Goal: Check status: Check status

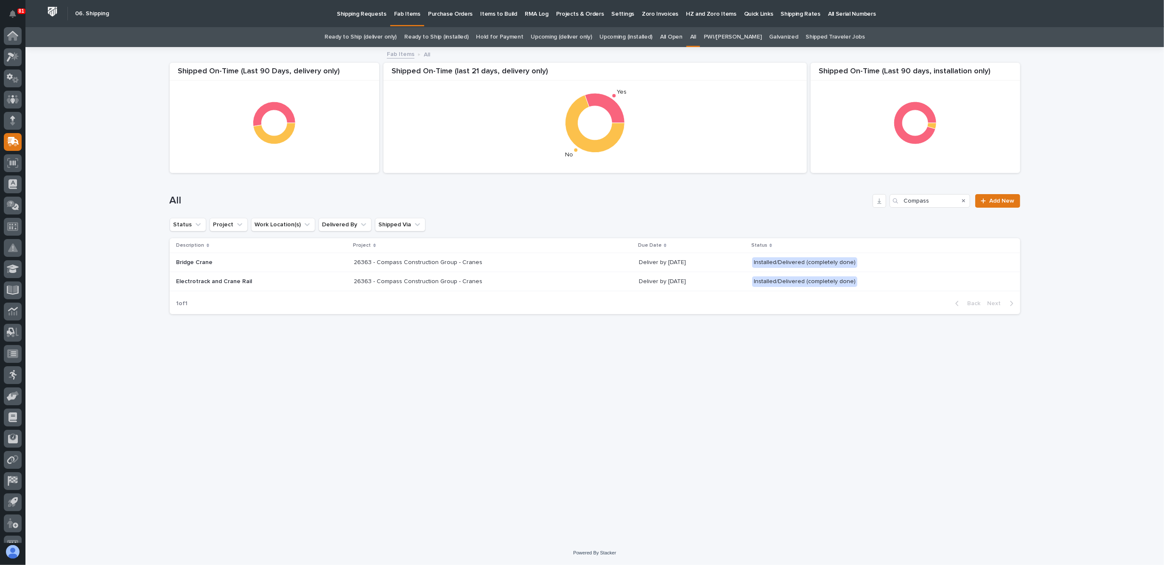
scroll to position [14, 0]
click at [407, 258] on p "26363 - Compass Construction Group - Cranes" at bounding box center [419, 261] width 130 height 9
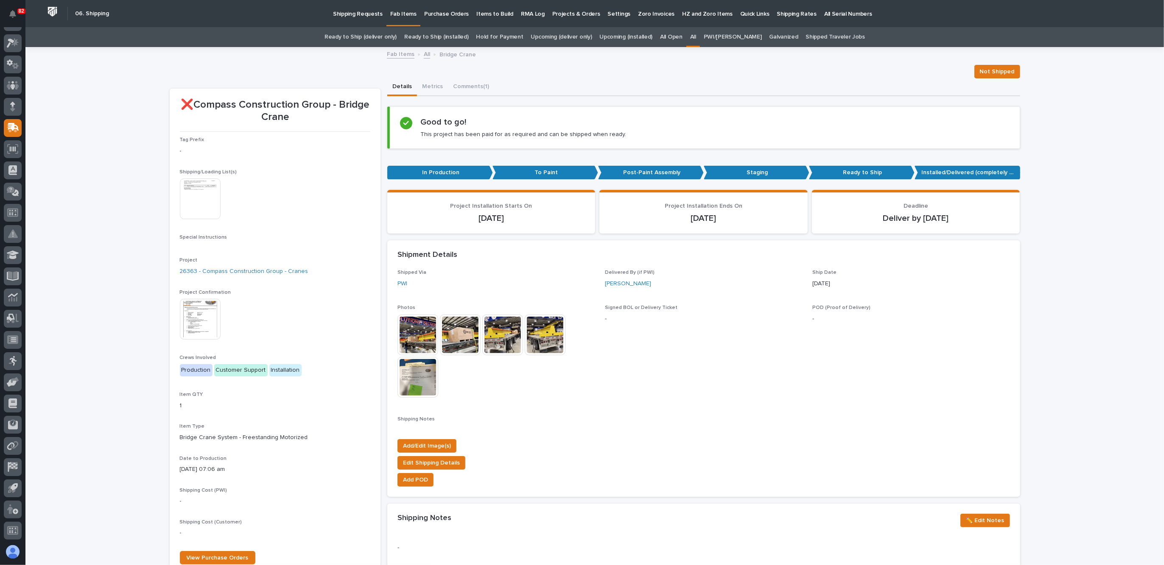
click at [696, 37] on link "All" at bounding box center [693, 37] width 6 height 20
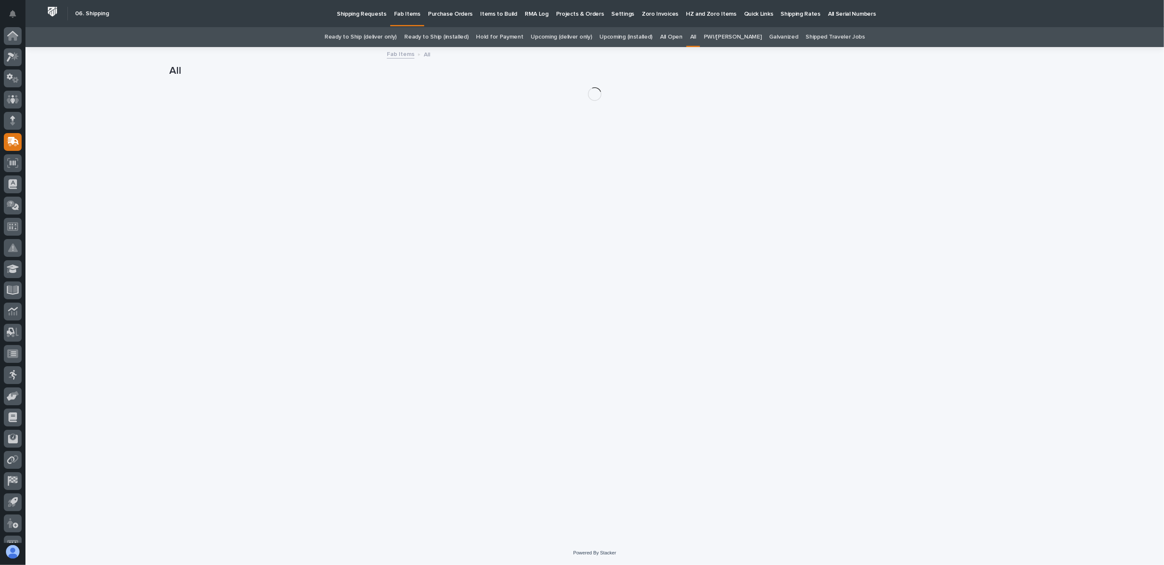
scroll to position [14, 0]
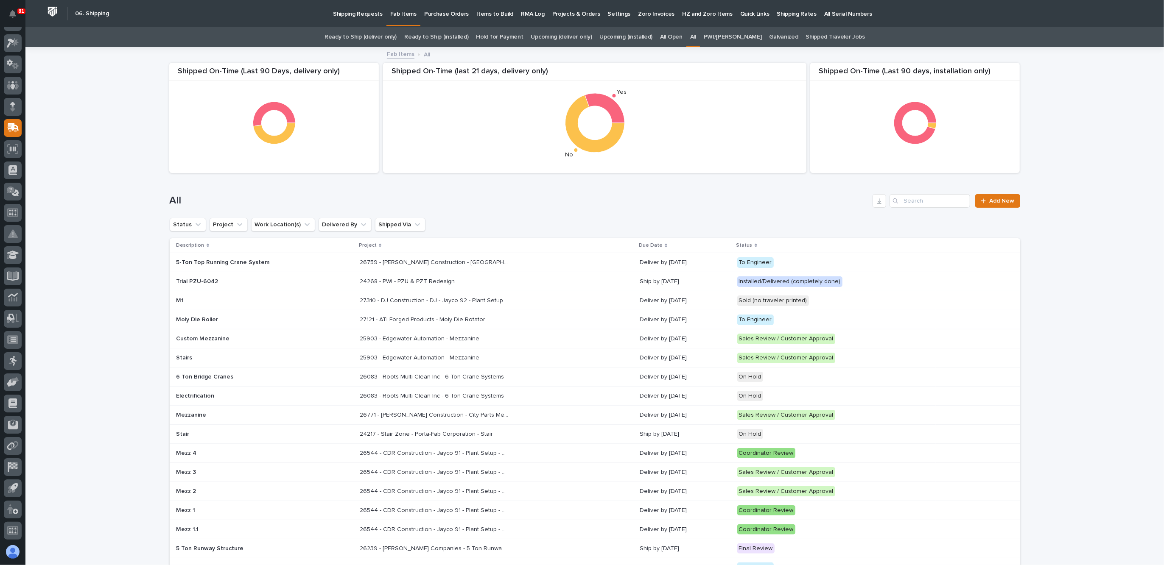
click at [806, 35] on link "Shipped Traveler Jobs" at bounding box center [835, 37] width 59 height 20
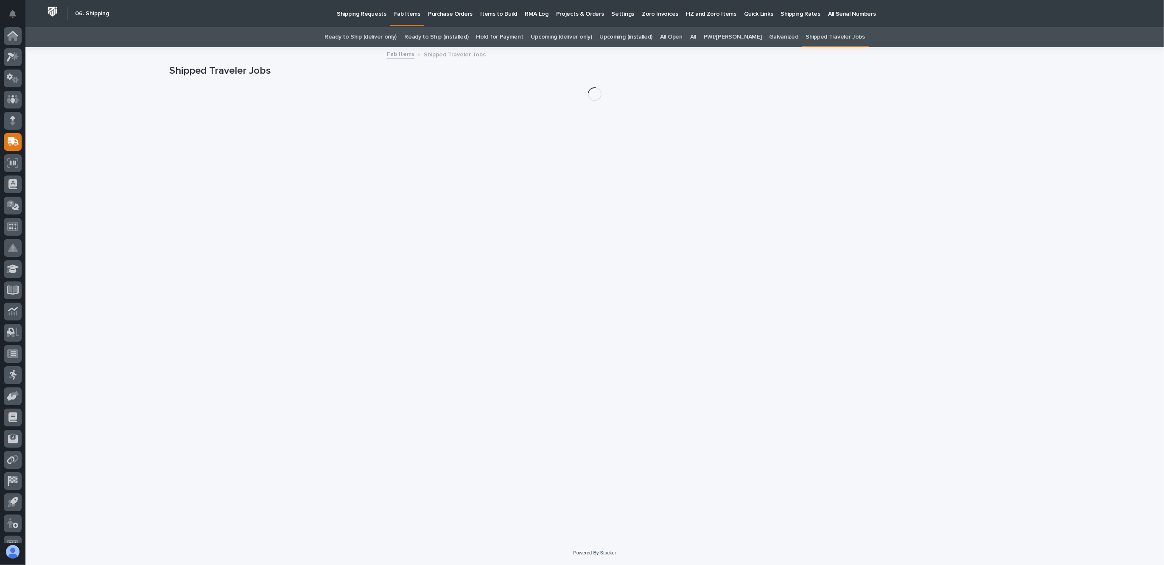
scroll to position [14, 0]
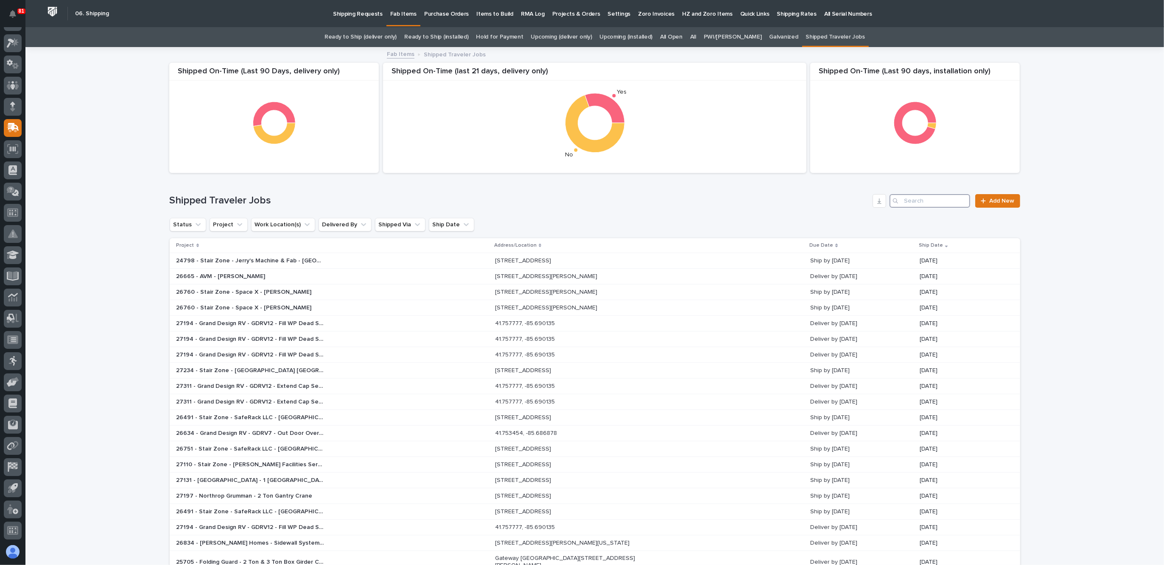
click at [918, 200] on input "Search" at bounding box center [929, 201] width 81 height 14
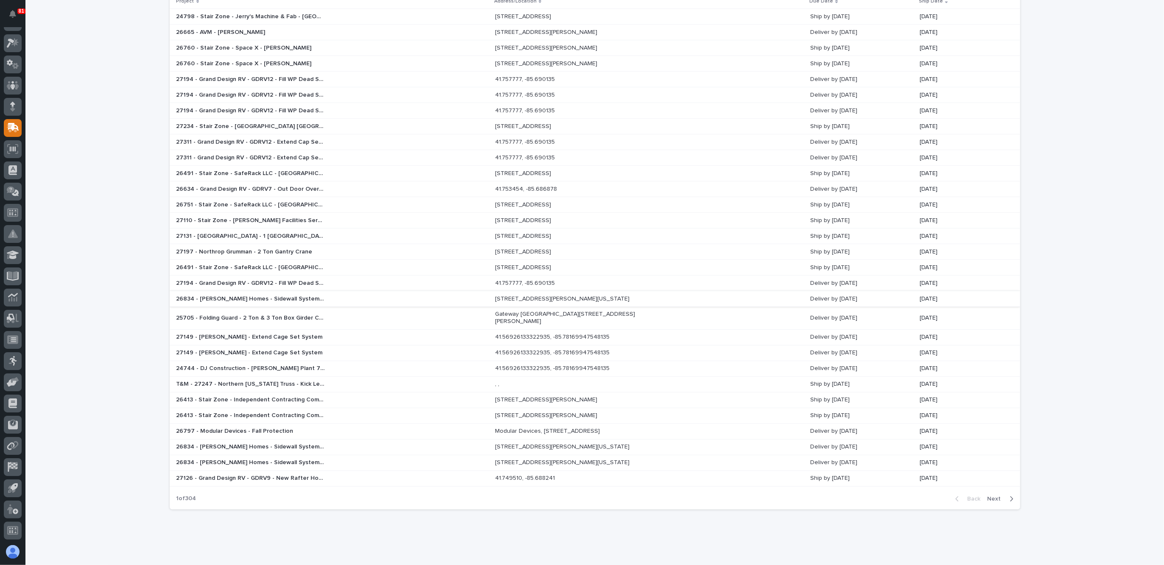
scroll to position [265, 0]
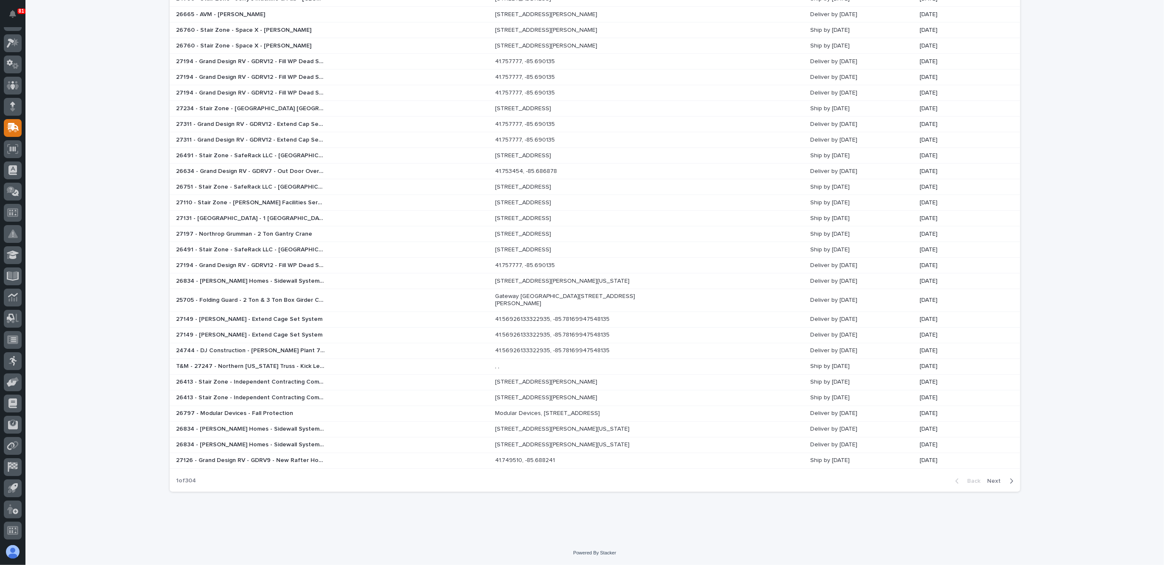
click at [992, 482] on span "Next" at bounding box center [996, 482] width 19 height 8
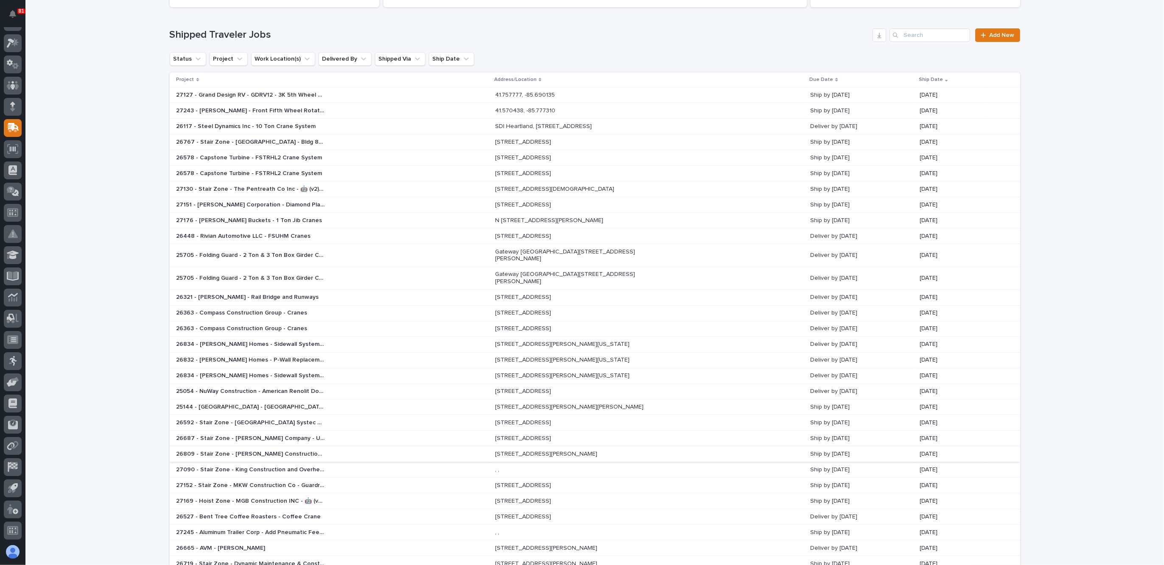
scroll to position [219, 0]
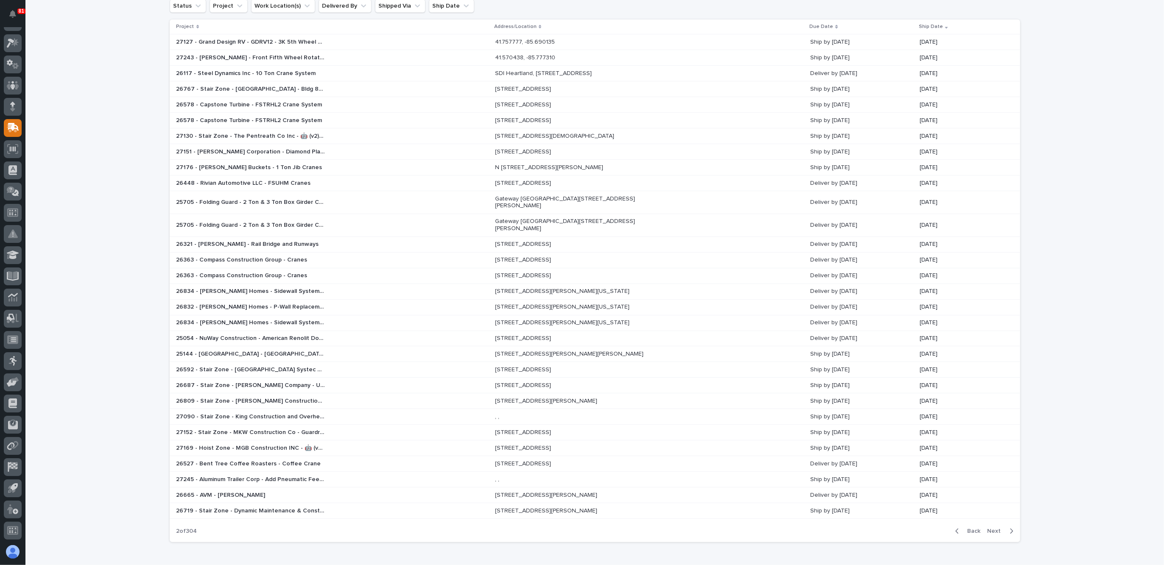
click at [992, 535] on span "Next" at bounding box center [996, 532] width 19 height 8
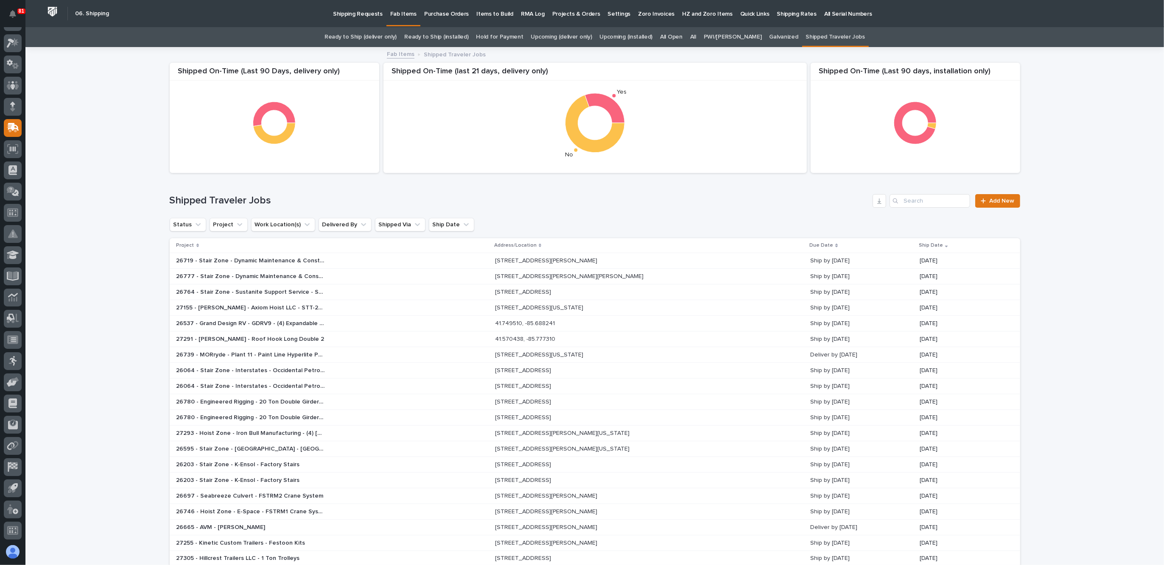
click at [898, 201] on div "Search" at bounding box center [896, 201] width 14 height 14
click at [364, 39] on link "Ready to Ship (deliver only)" at bounding box center [360, 37] width 72 height 20
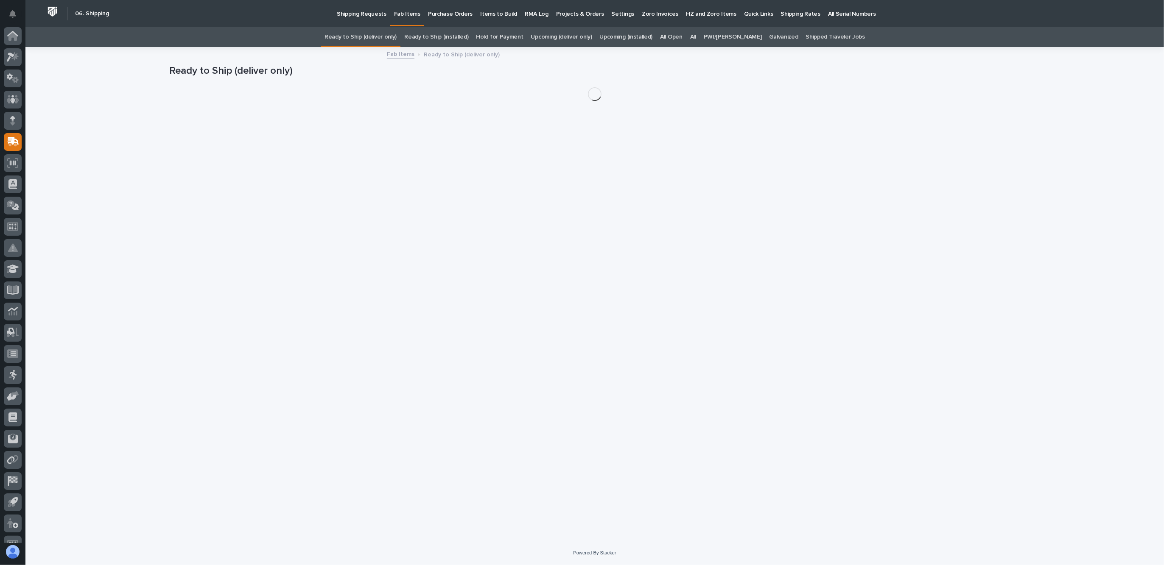
scroll to position [14, 0]
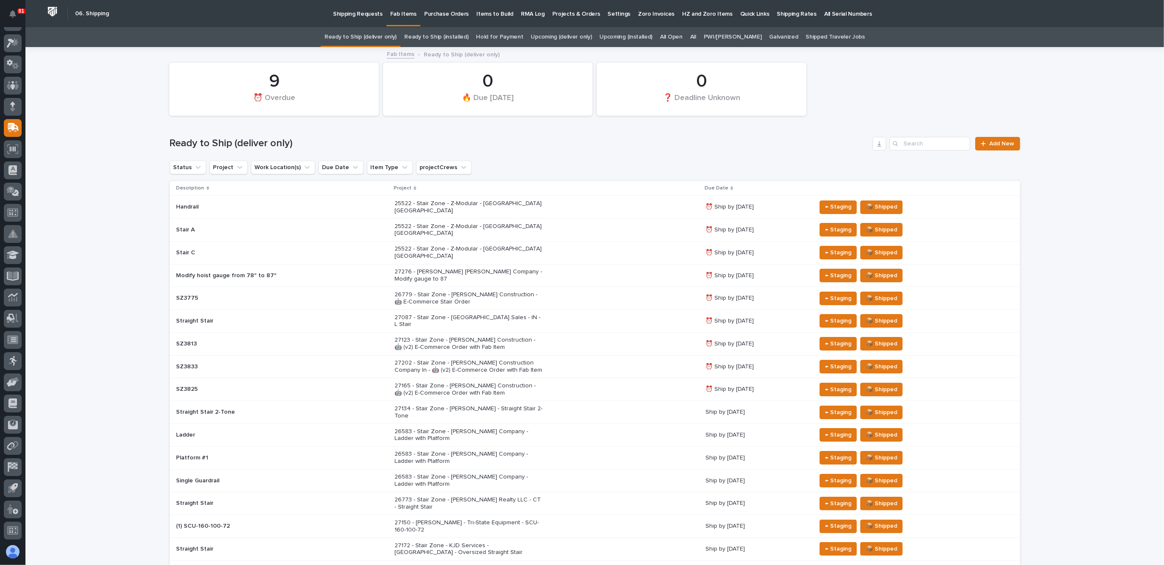
click at [432, 201] on p "25522 - Stair Zone - Z-Modular - [GEOGRAPHIC_DATA] [GEOGRAPHIC_DATA]" at bounding box center [468, 207] width 148 height 14
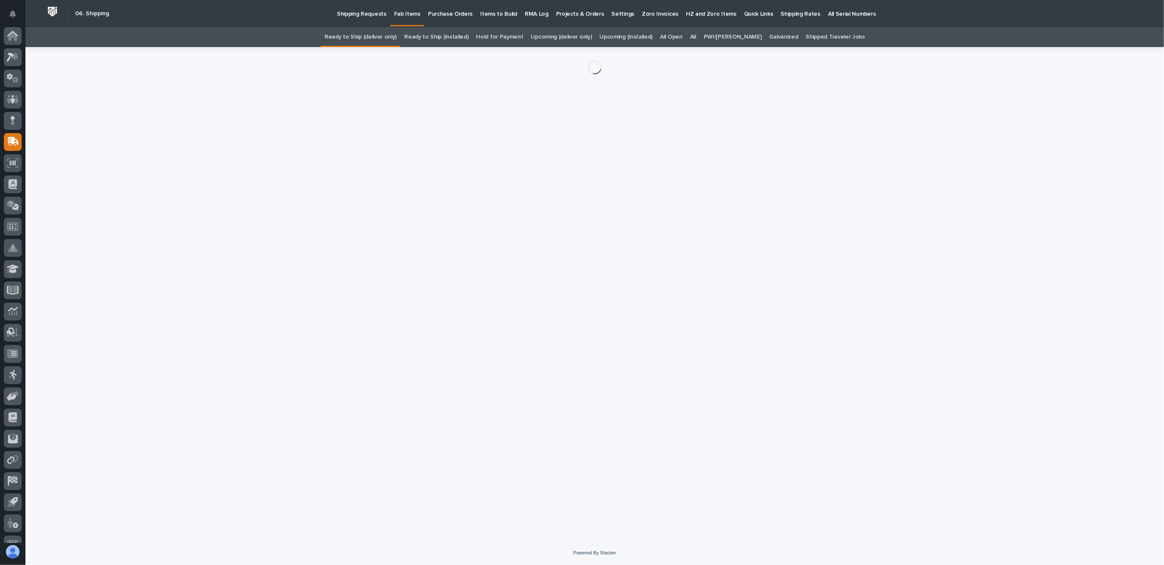
scroll to position [14, 0]
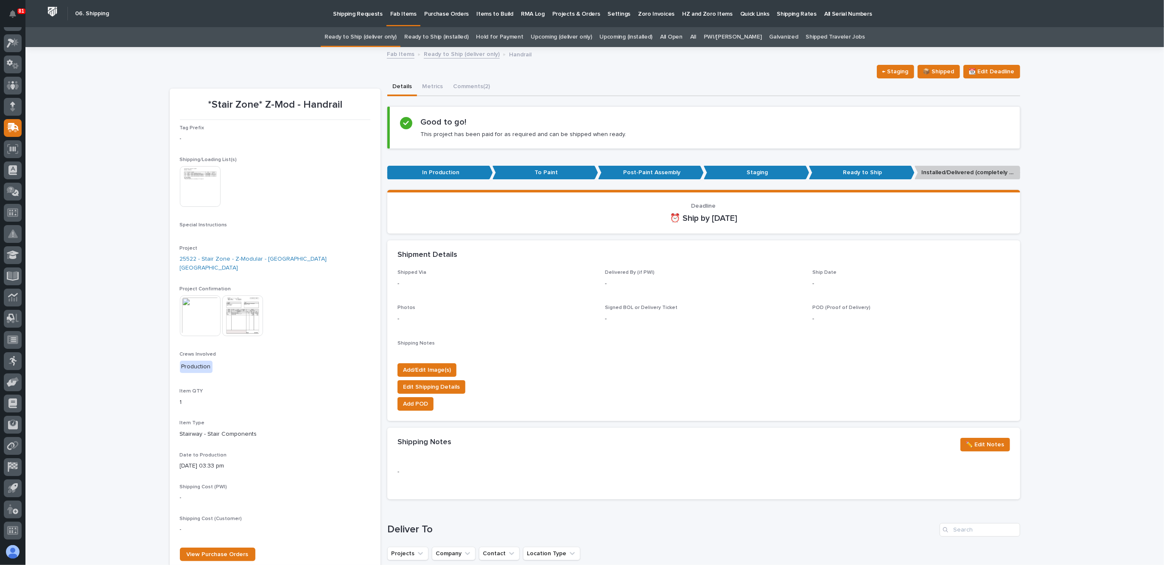
click at [231, 302] on img at bounding box center [242, 316] width 41 height 41
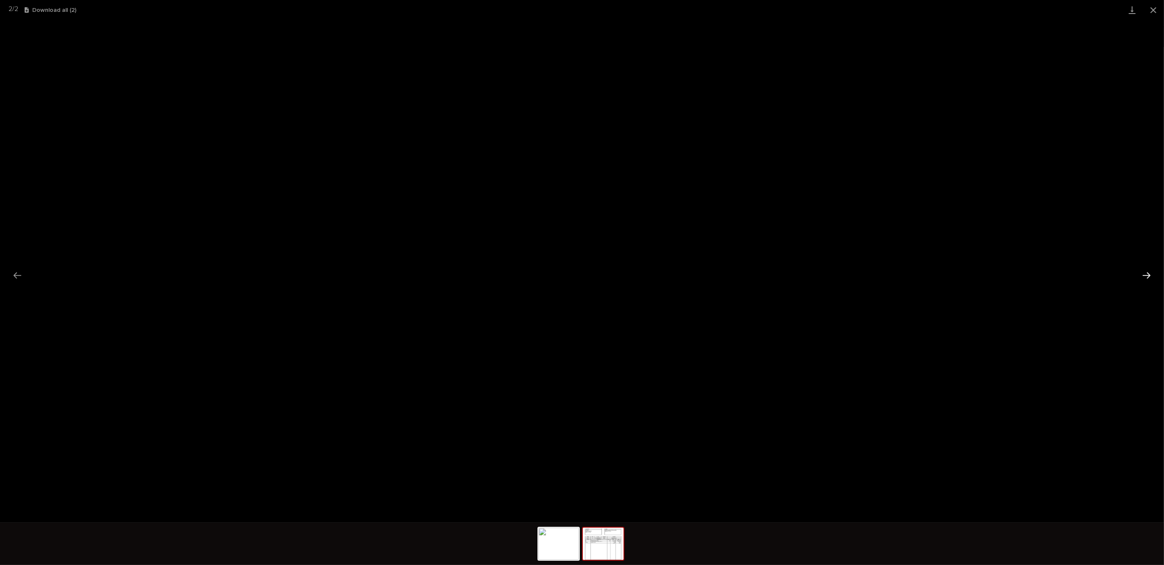
click at [1147, 274] on button "Next slide" at bounding box center [1146, 275] width 18 height 17
click at [1153, 9] on button "Close gallery" at bounding box center [1152, 10] width 21 height 20
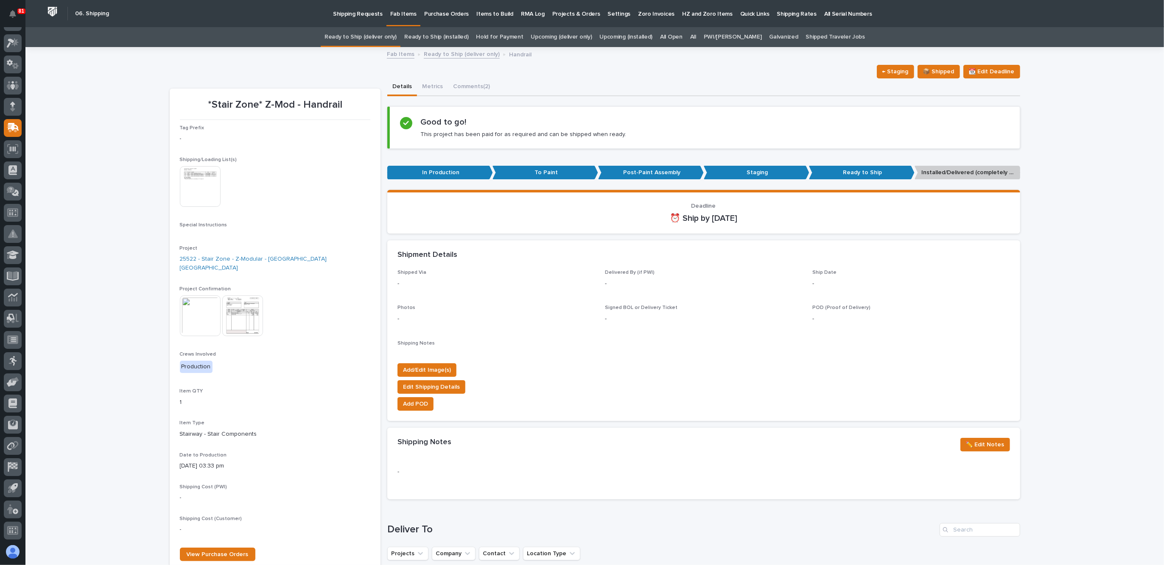
click at [202, 189] on img at bounding box center [200, 186] width 41 height 41
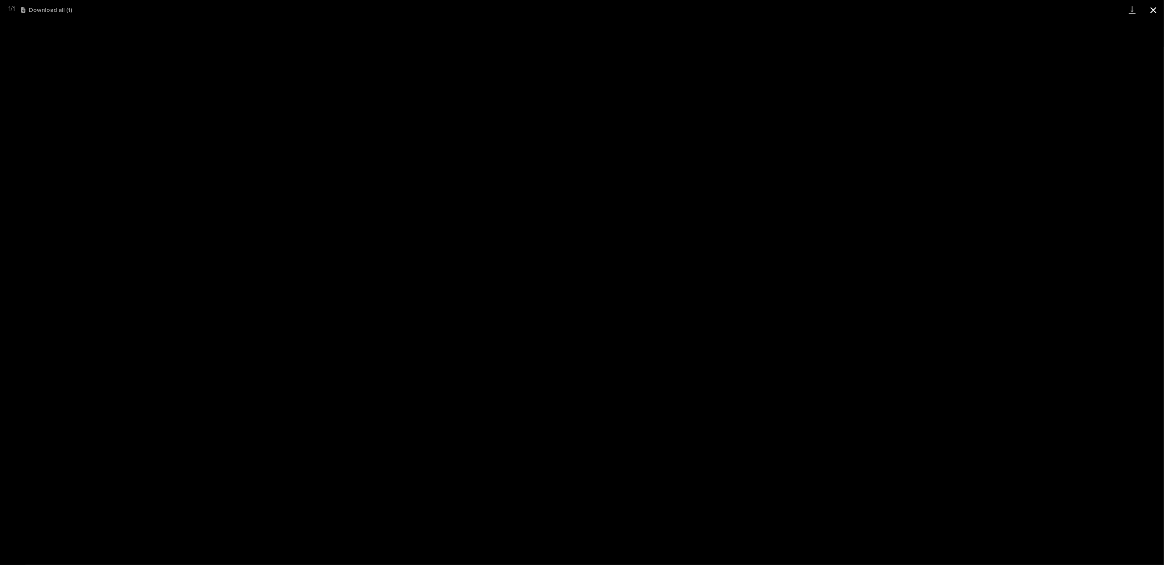
click at [1149, 11] on button "Close gallery" at bounding box center [1152, 10] width 21 height 20
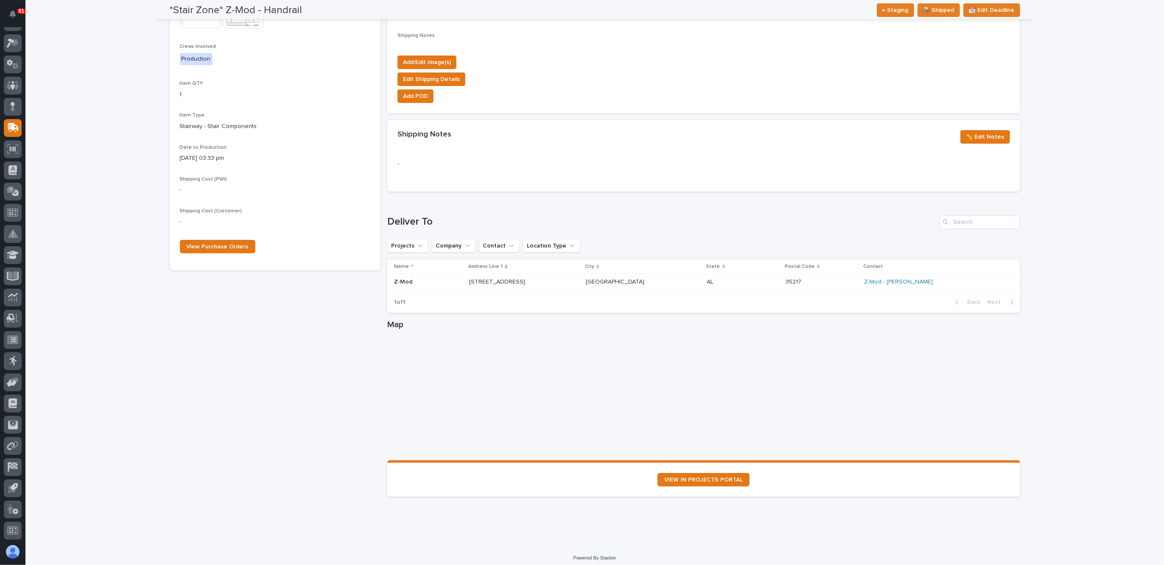
scroll to position [0, 0]
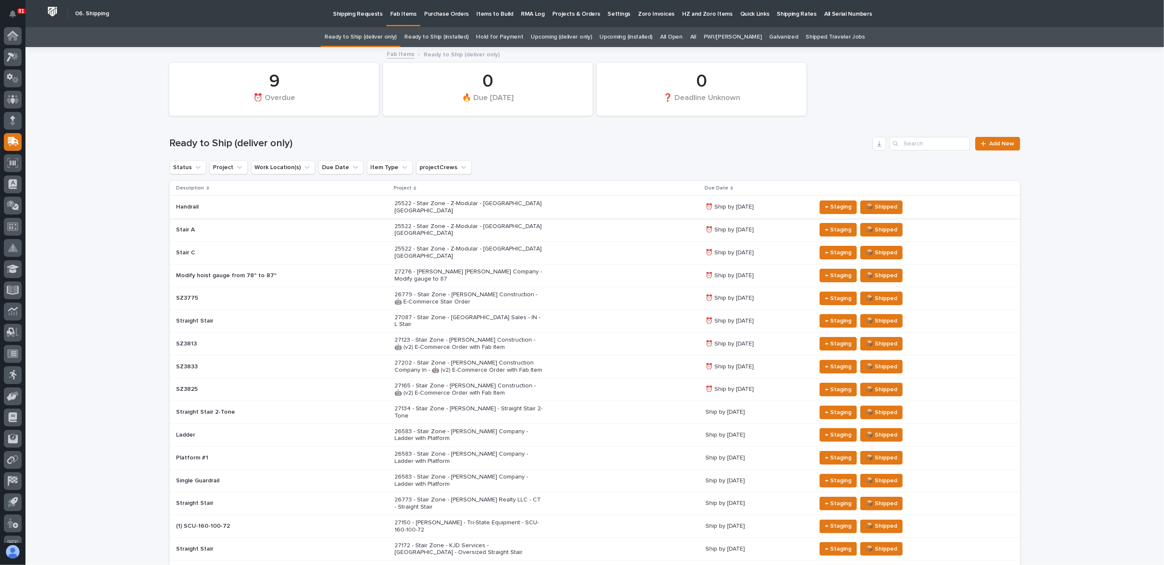
scroll to position [14, 0]
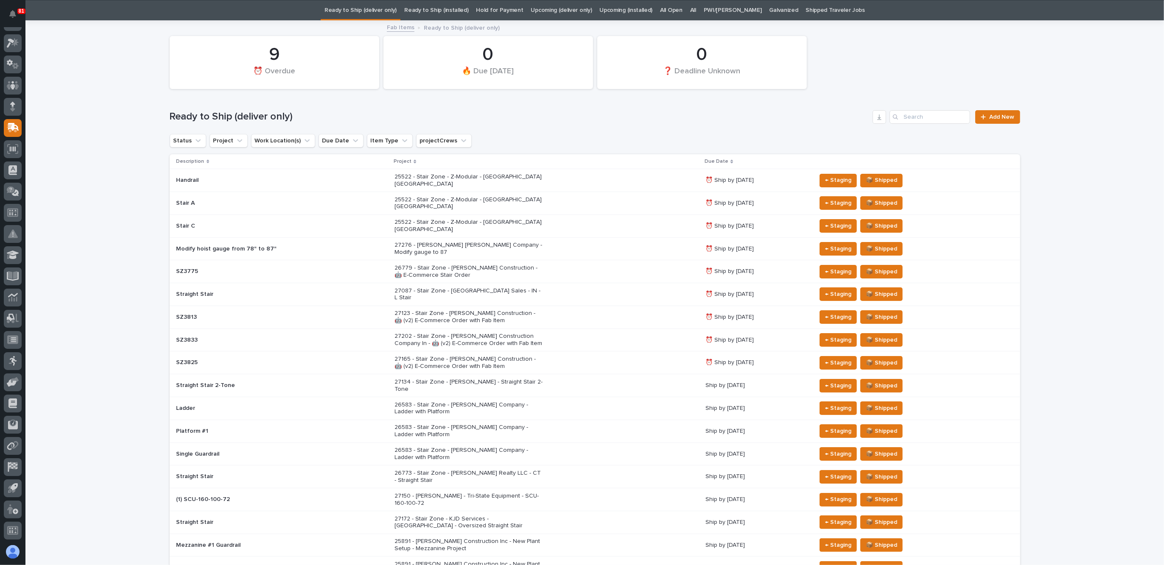
click at [216, 177] on p "Handrail" at bounding box center [250, 180] width 148 height 7
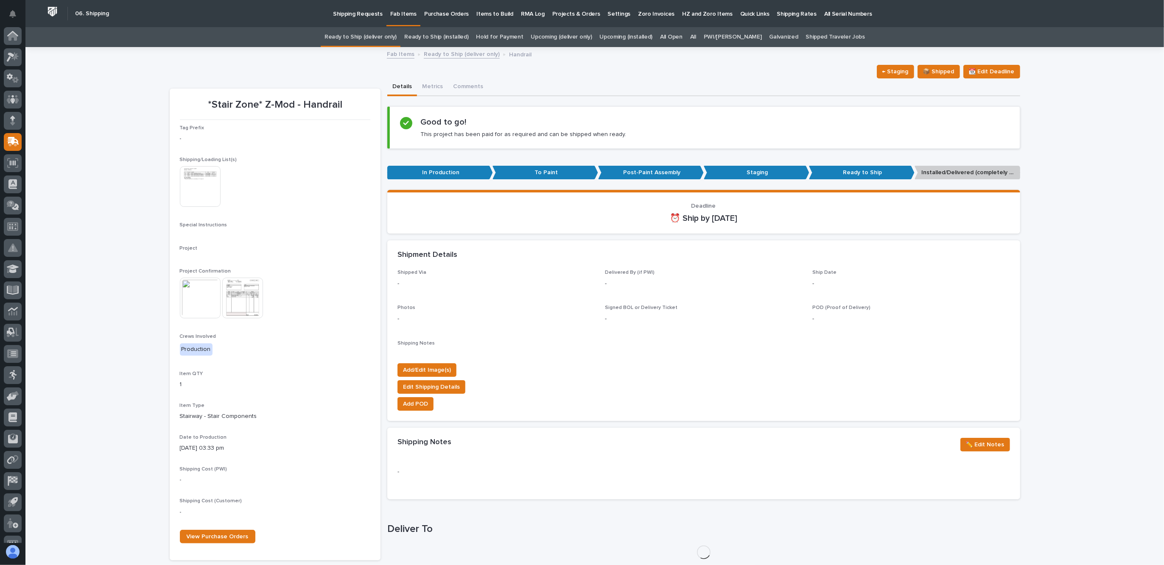
scroll to position [14, 0]
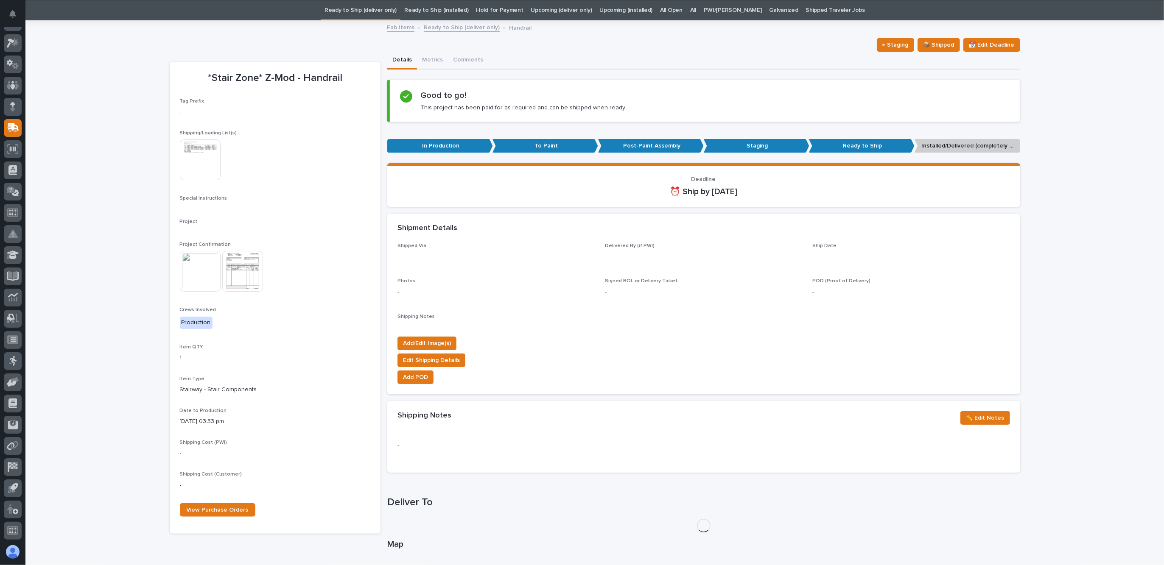
click at [216, 174] on img at bounding box center [200, 160] width 41 height 41
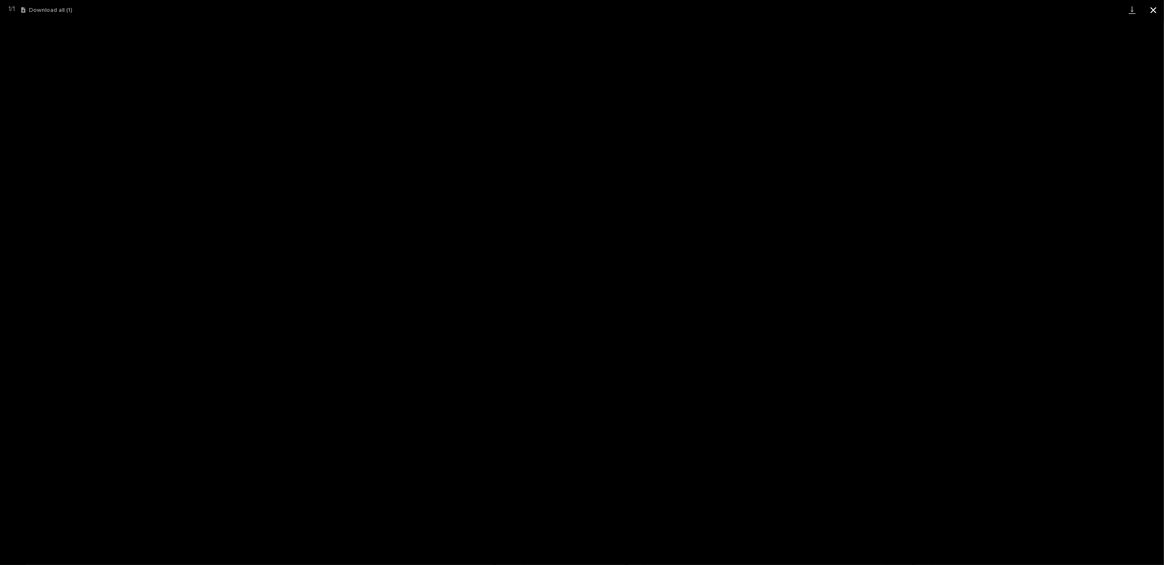
click at [1151, 6] on button "Close gallery" at bounding box center [1152, 10] width 21 height 20
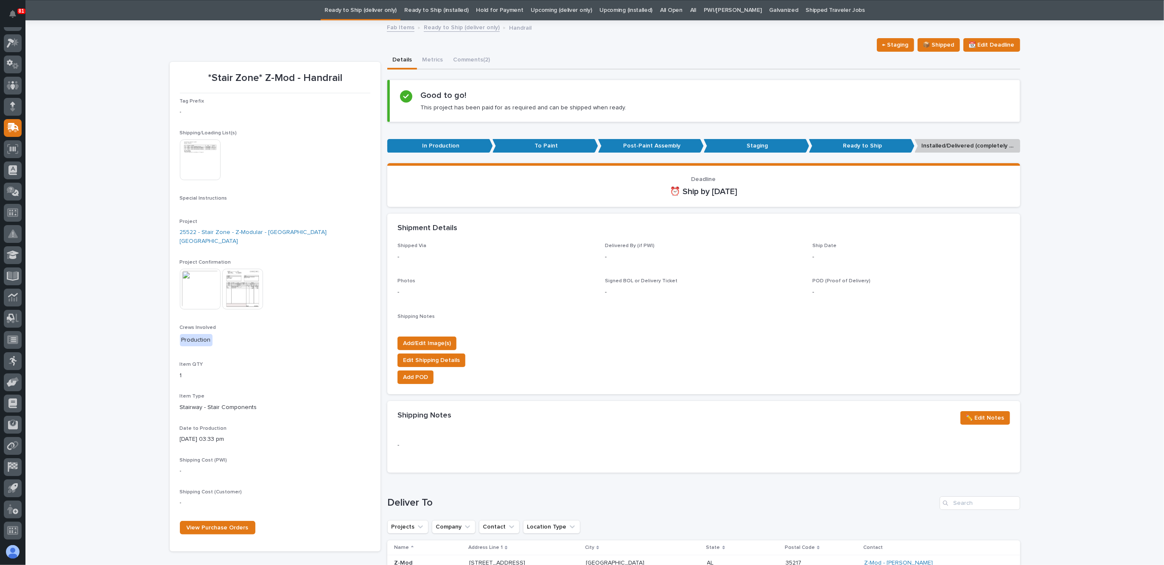
click at [206, 281] on img at bounding box center [200, 289] width 41 height 41
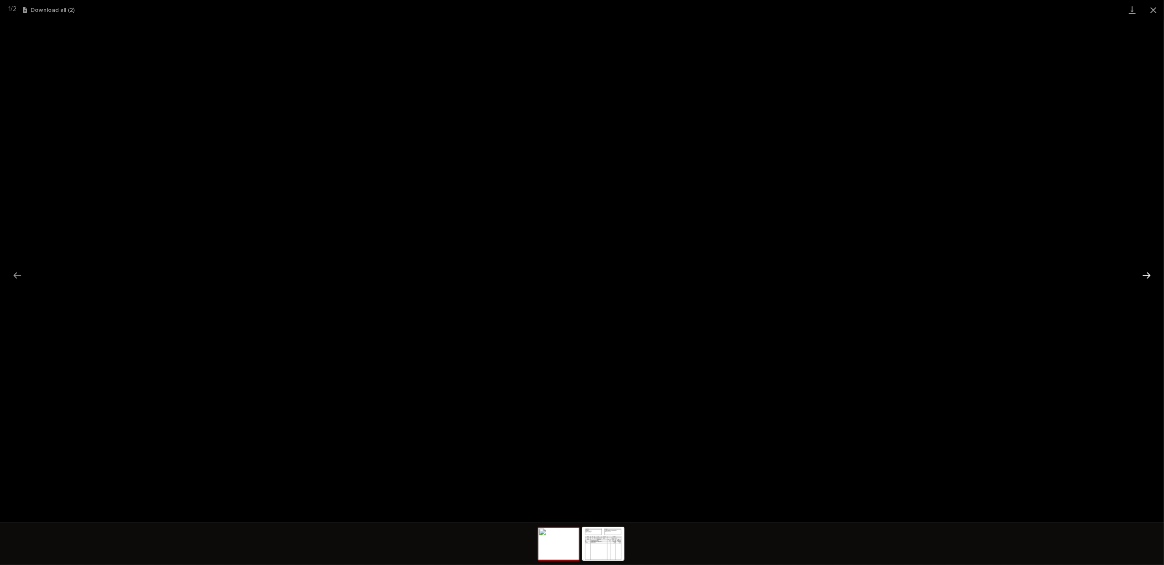
click at [1153, 275] on button "Next slide" at bounding box center [1146, 275] width 18 height 17
click at [24, 277] on button "Previous slide" at bounding box center [17, 275] width 18 height 17
click at [1146, 275] on button "Next slide" at bounding box center [1146, 275] width 18 height 17
click at [1155, 6] on button "Close gallery" at bounding box center [1152, 10] width 21 height 20
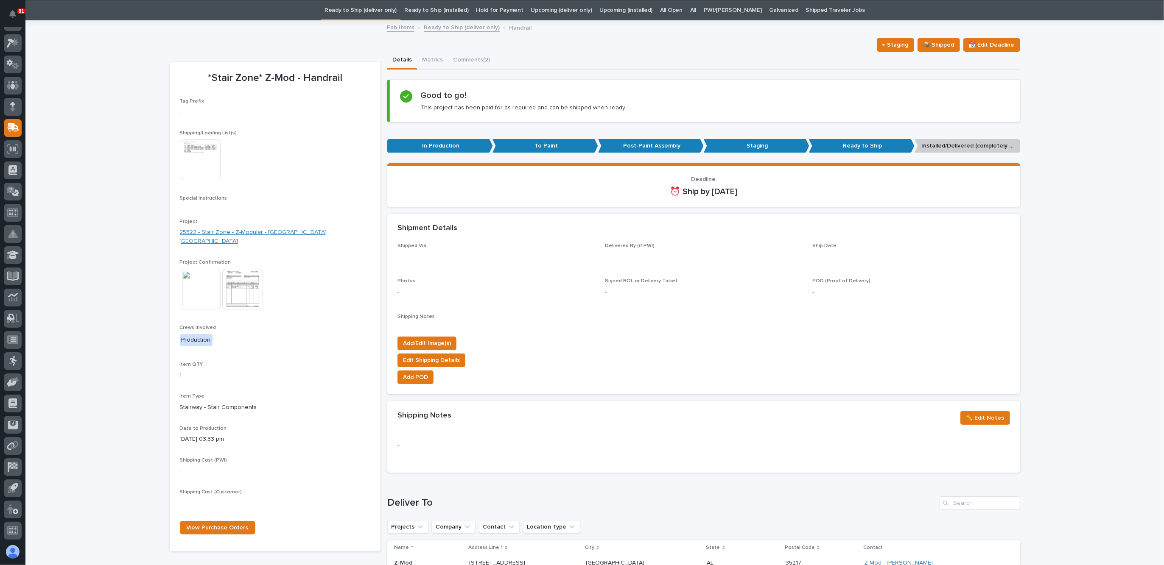
click at [271, 230] on link "25522 - Stair Zone - Z-Modular - [GEOGRAPHIC_DATA] [GEOGRAPHIC_DATA]" at bounding box center [275, 237] width 190 height 18
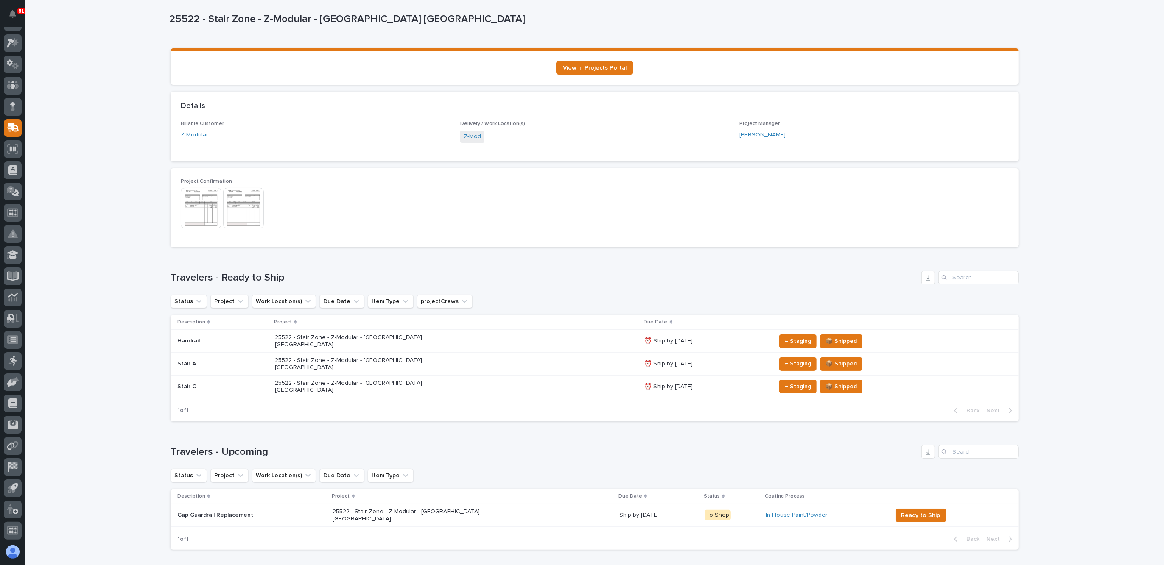
scroll to position [20, 0]
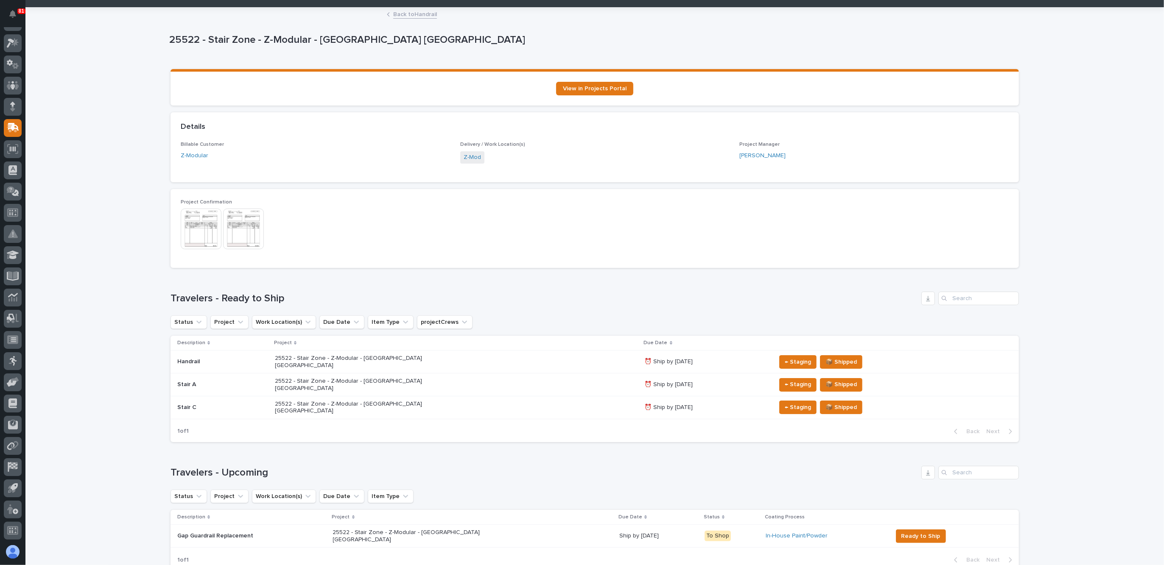
click at [205, 229] on img at bounding box center [201, 229] width 41 height 41
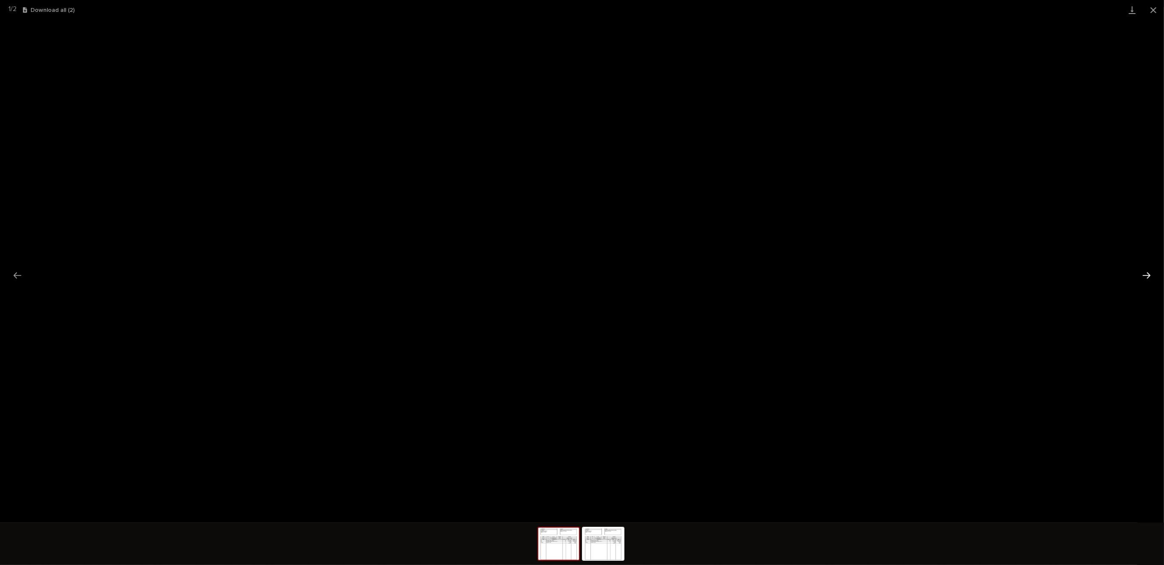
click at [1145, 275] on button "Next slide" at bounding box center [1146, 275] width 18 height 17
click at [1153, 12] on button "Close gallery" at bounding box center [1152, 10] width 21 height 20
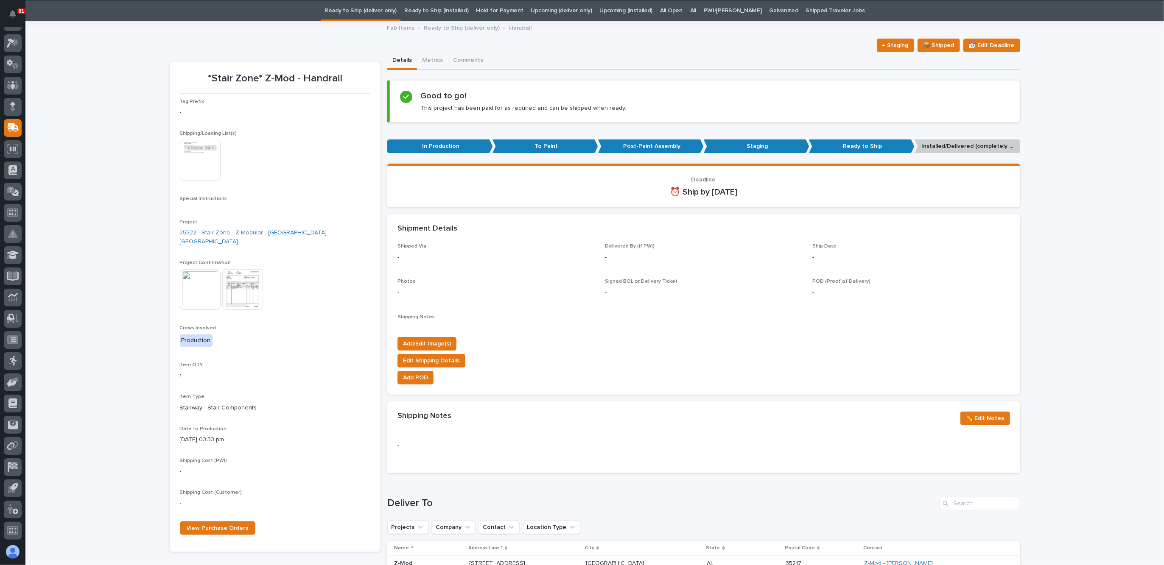
scroll to position [27, 0]
click at [195, 150] on img at bounding box center [200, 160] width 41 height 41
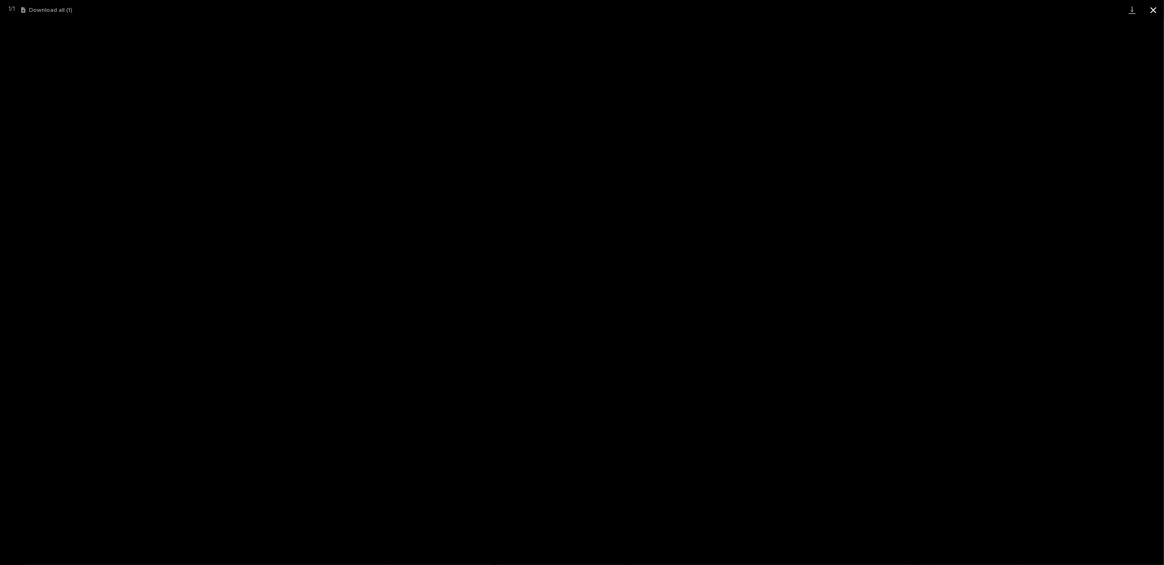
click at [1156, 11] on button "Close gallery" at bounding box center [1152, 10] width 21 height 20
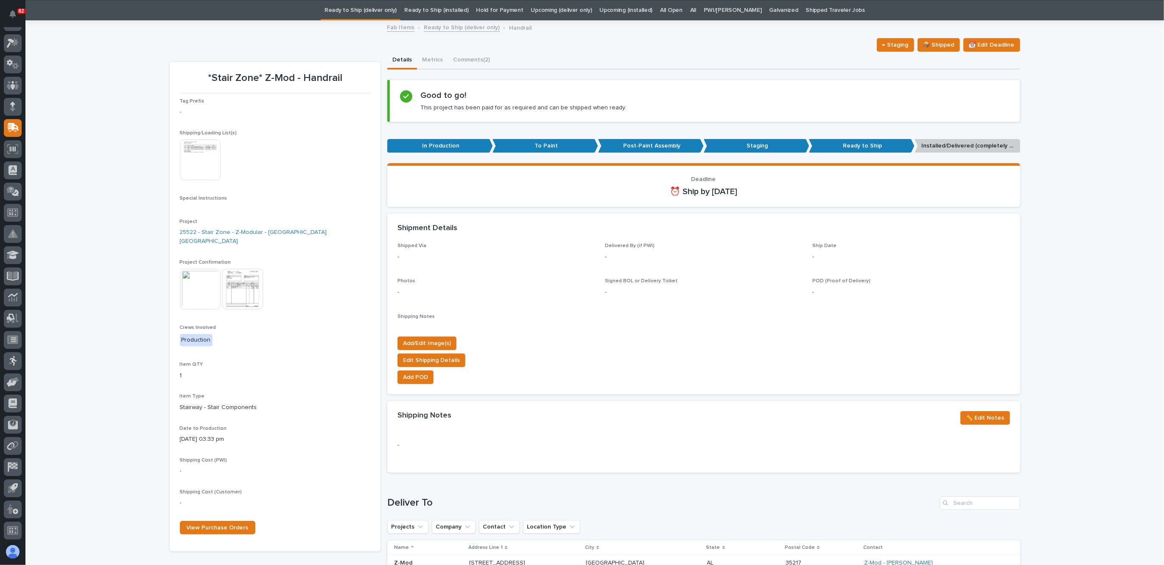
click at [402, 29] on link "Fab Items" at bounding box center [401, 27] width 28 height 10
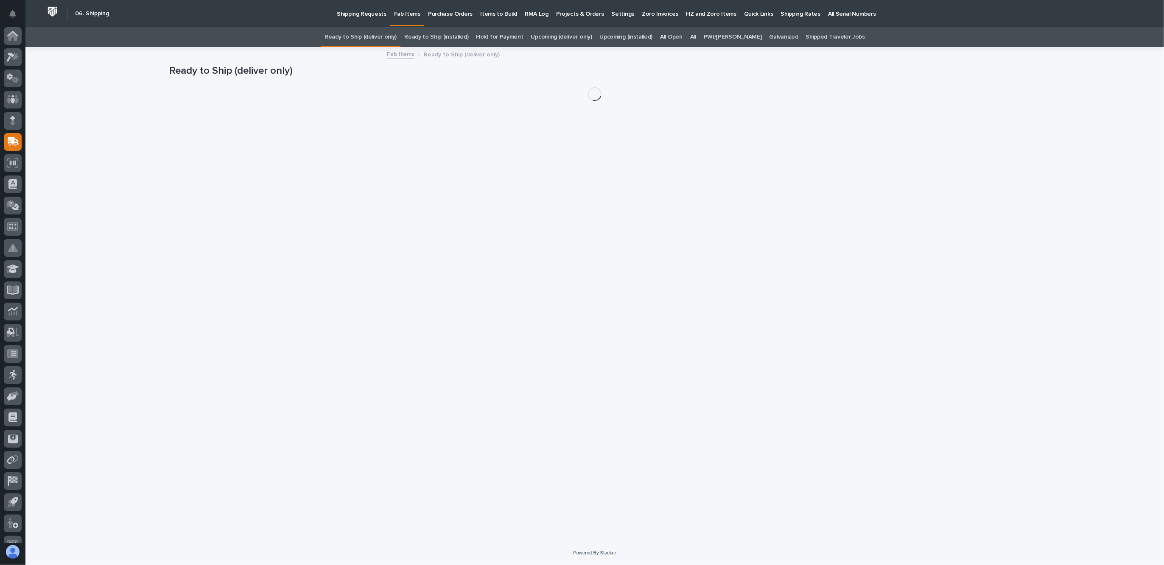
scroll to position [14, 0]
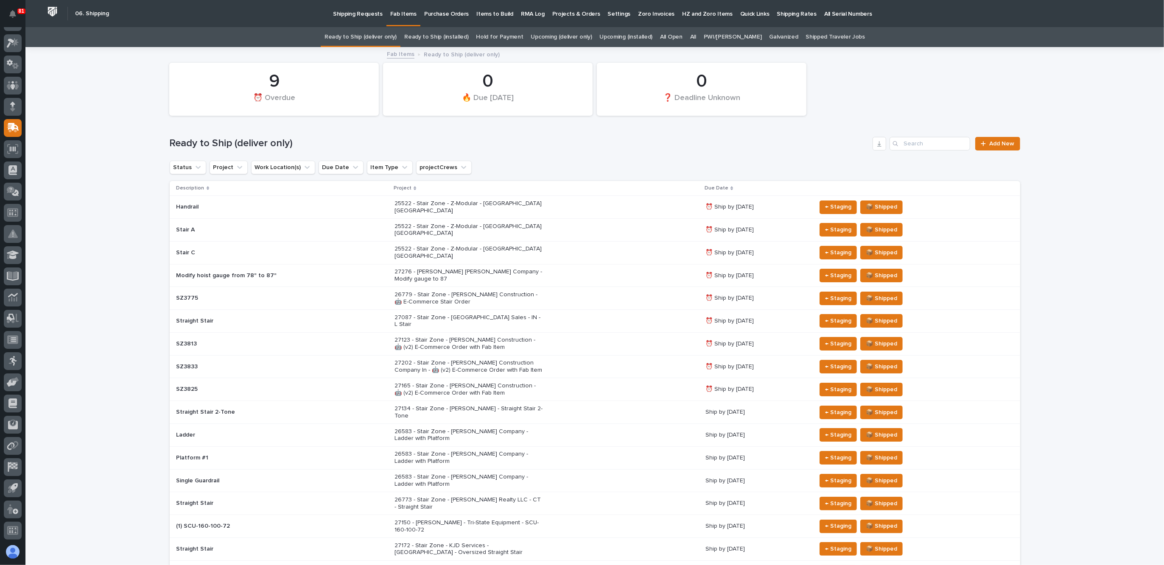
click at [696, 35] on link "All" at bounding box center [693, 37] width 6 height 20
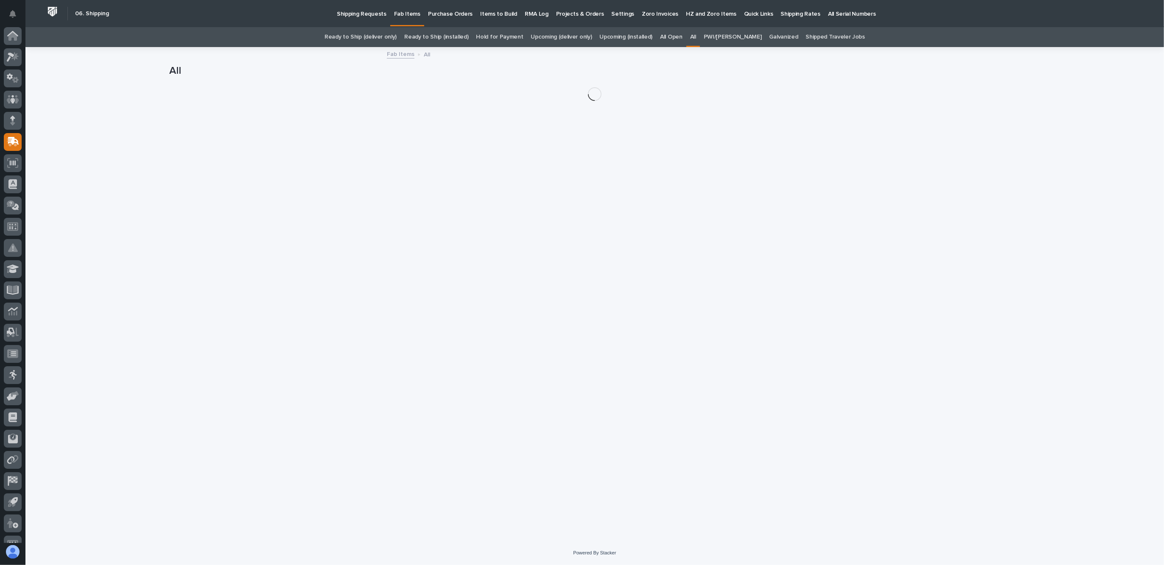
scroll to position [14, 0]
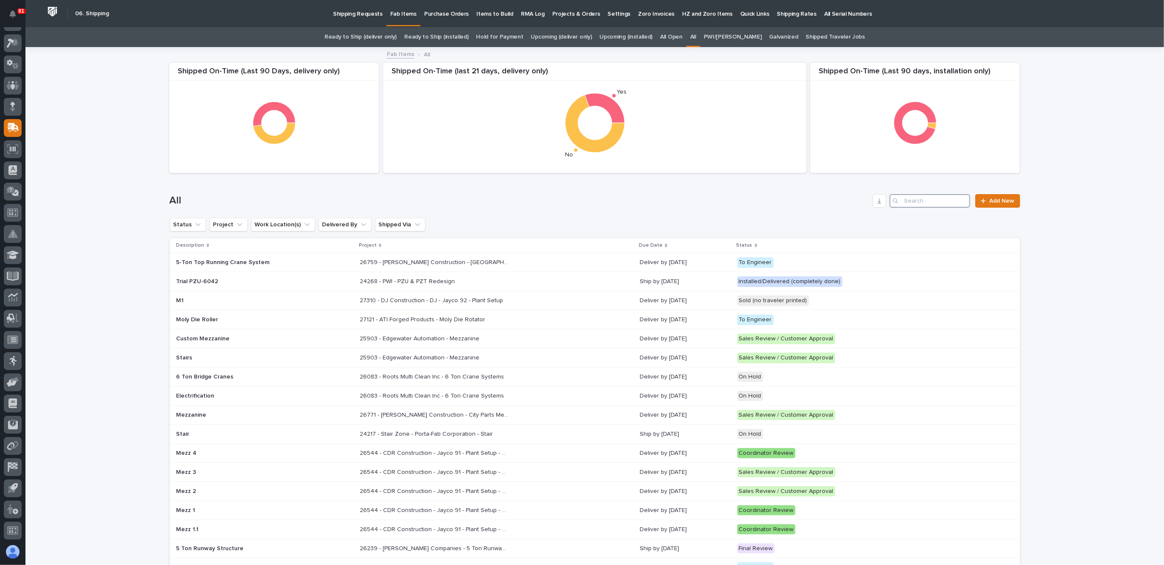
click at [922, 200] on input "Search" at bounding box center [929, 201] width 81 height 14
click at [921, 201] on input "Search" at bounding box center [929, 201] width 81 height 14
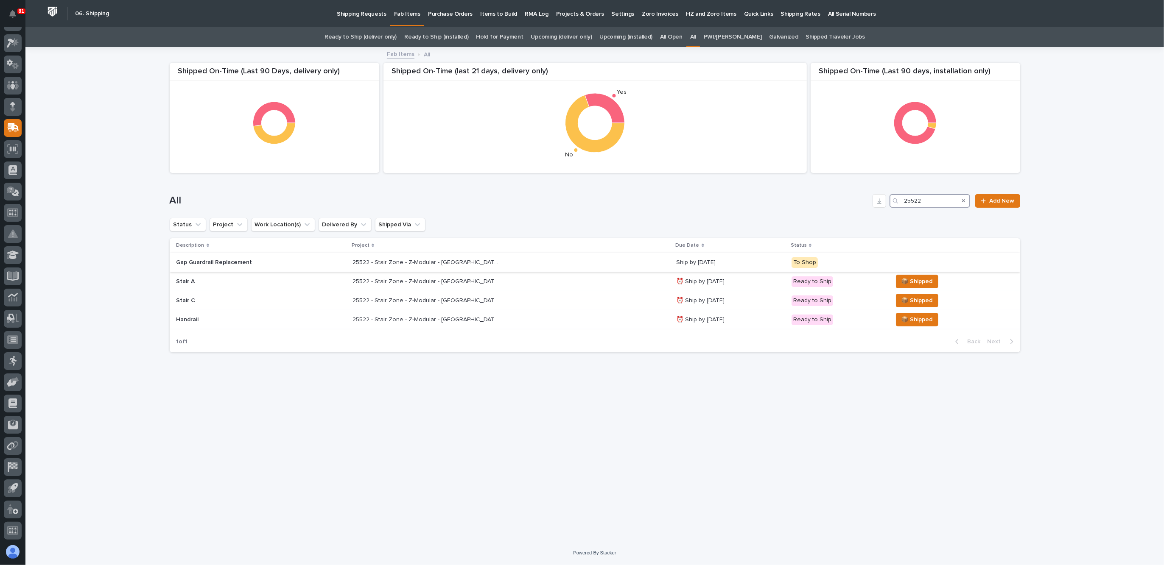
type input "25522"
click at [261, 263] on p "Gap Guardrail Replacement" at bounding box center [250, 262] width 148 height 7
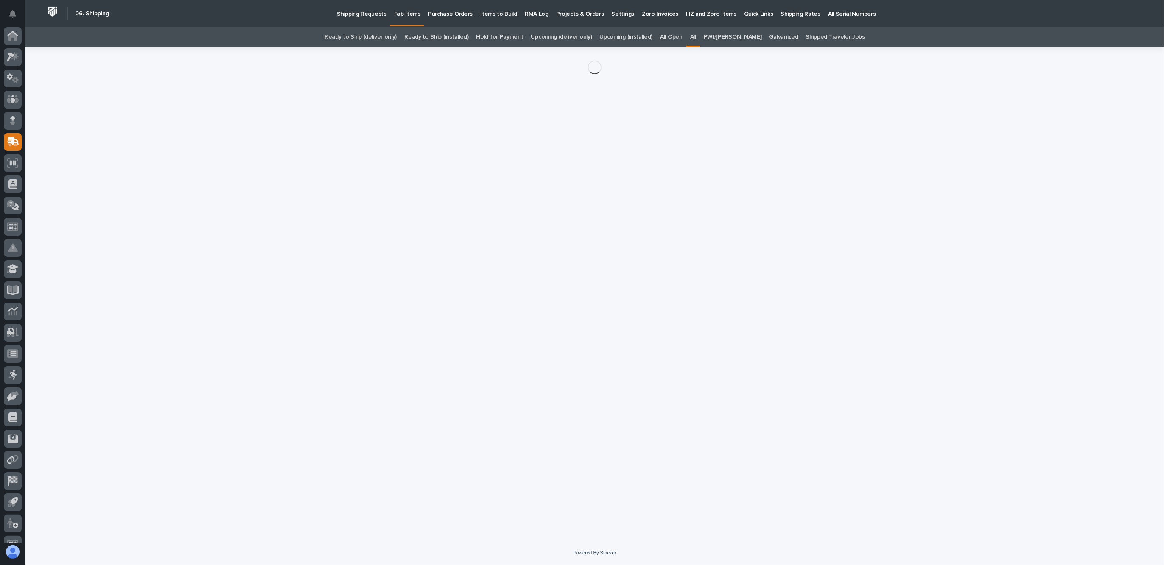
scroll to position [14, 0]
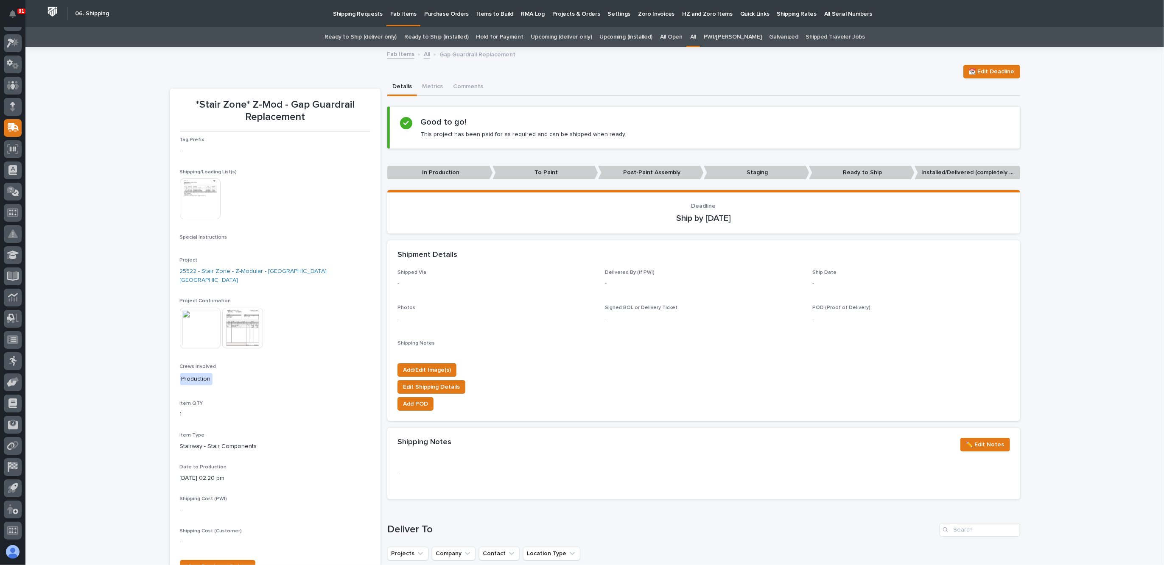
click at [186, 322] on img at bounding box center [200, 328] width 41 height 41
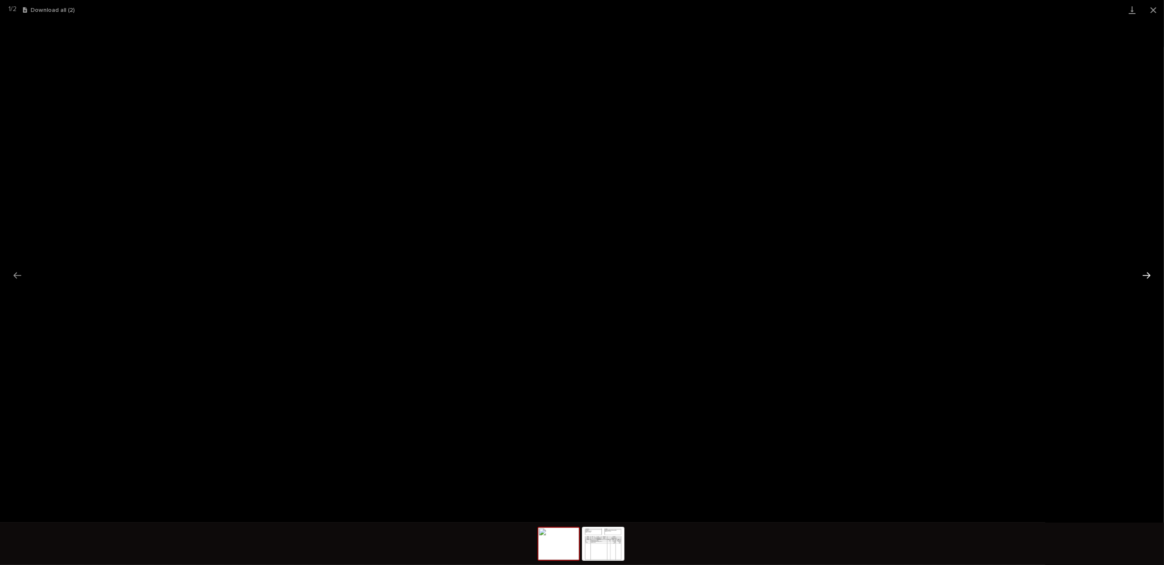
click at [1140, 271] on button "Next slide" at bounding box center [1146, 275] width 18 height 17
click at [19, 280] on button "Previous slide" at bounding box center [17, 275] width 18 height 17
click at [1149, 9] on button "Close gallery" at bounding box center [1152, 10] width 21 height 20
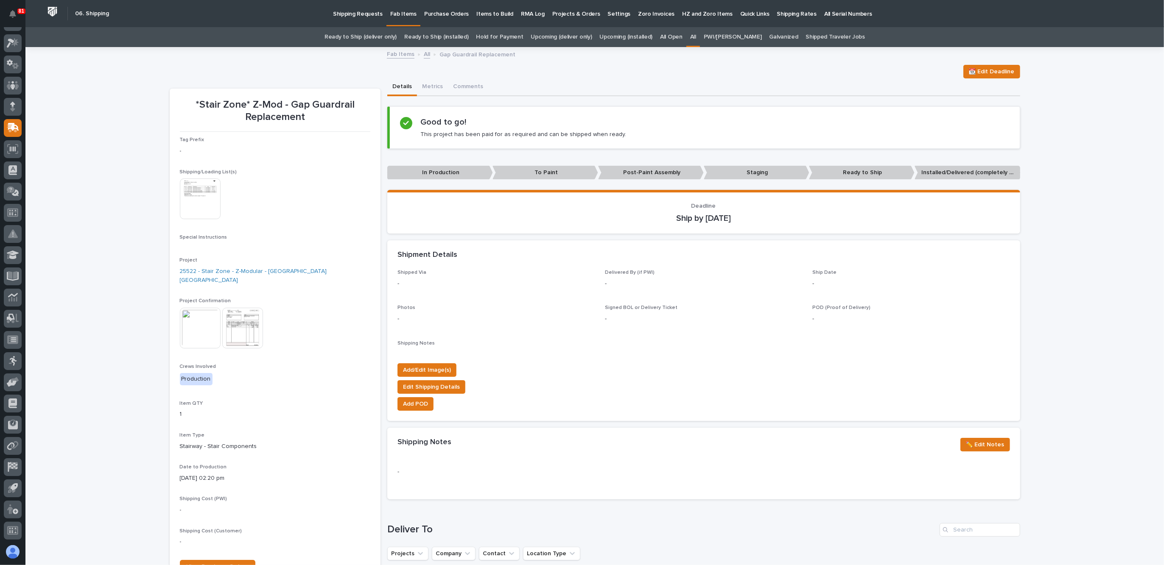
click at [200, 316] on img at bounding box center [200, 328] width 41 height 41
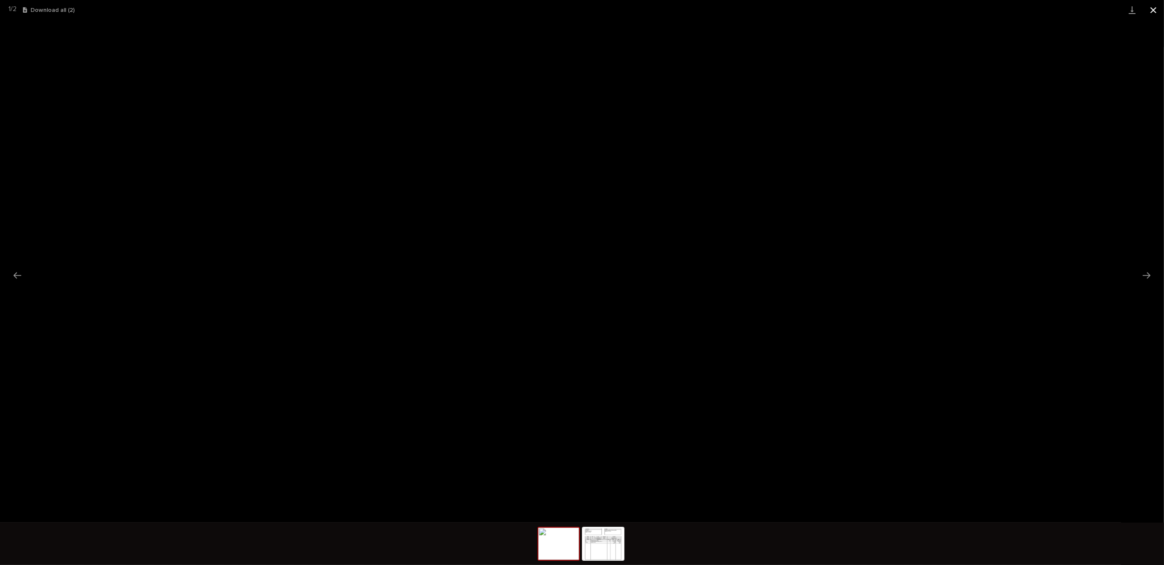
click at [1149, 6] on button "Close gallery" at bounding box center [1152, 10] width 21 height 20
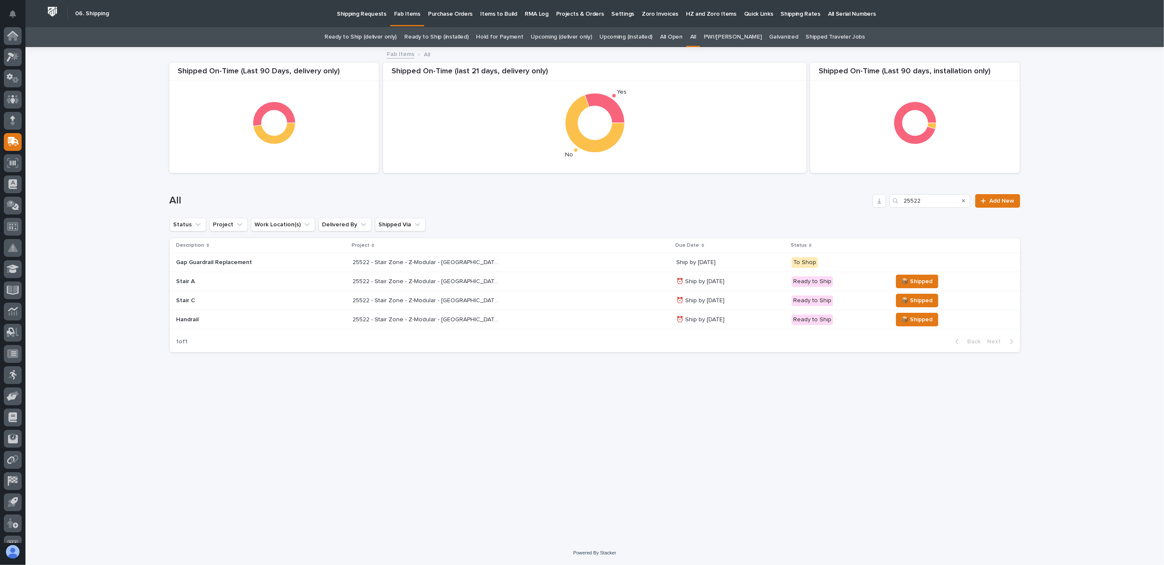
scroll to position [14, 0]
click at [292, 264] on p "Gap Guardrail Replacement" at bounding box center [250, 262] width 148 height 7
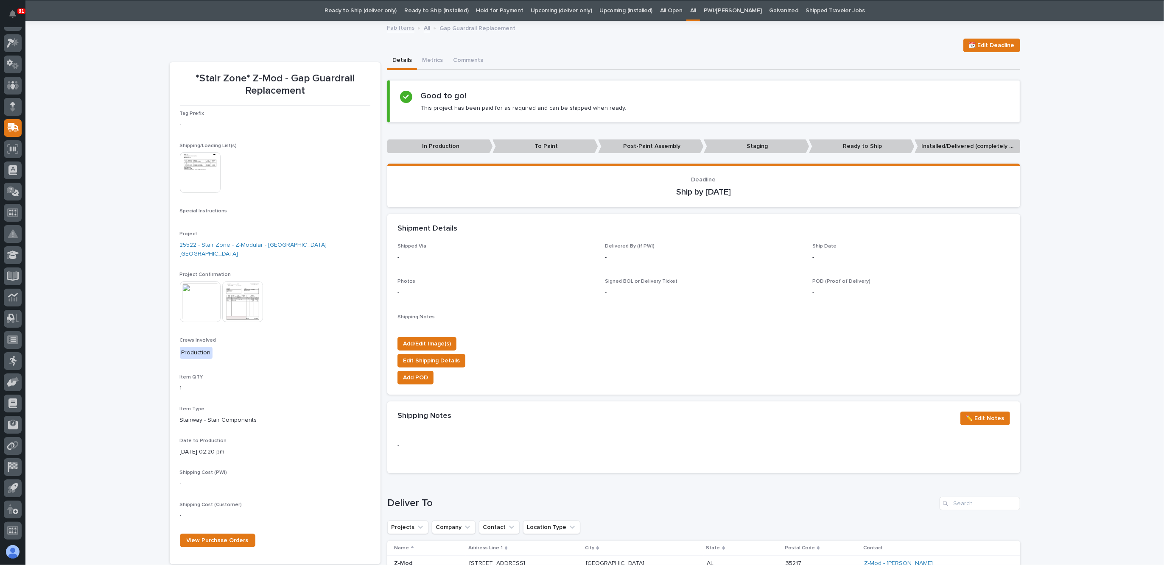
scroll to position [27, 0]
click at [201, 176] on img at bounding box center [200, 172] width 41 height 41
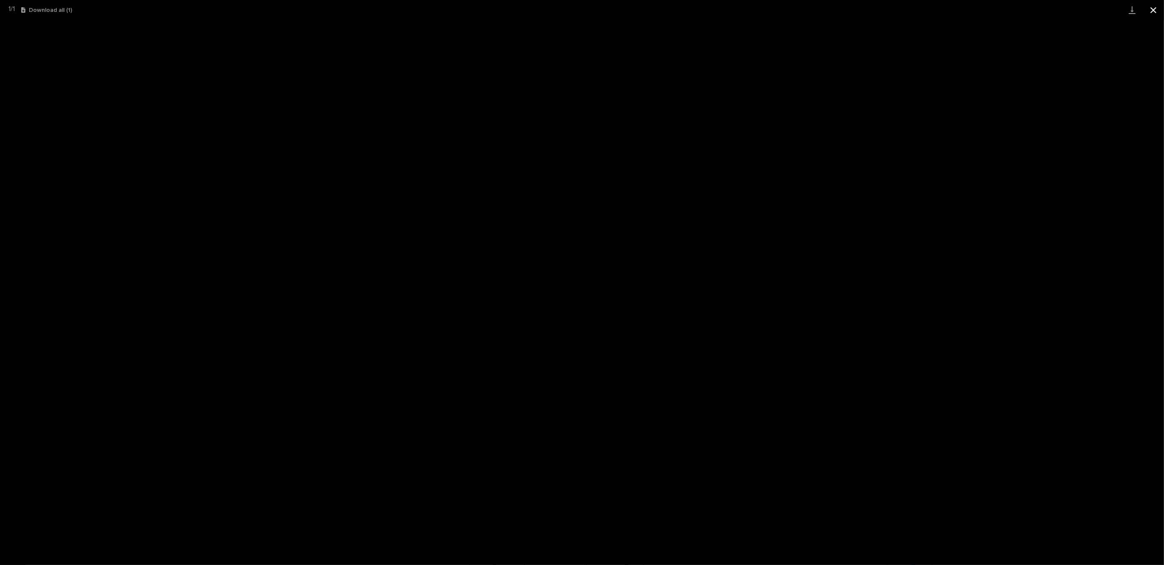
click at [1151, 11] on button "Close gallery" at bounding box center [1152, 10] width 21 height 20
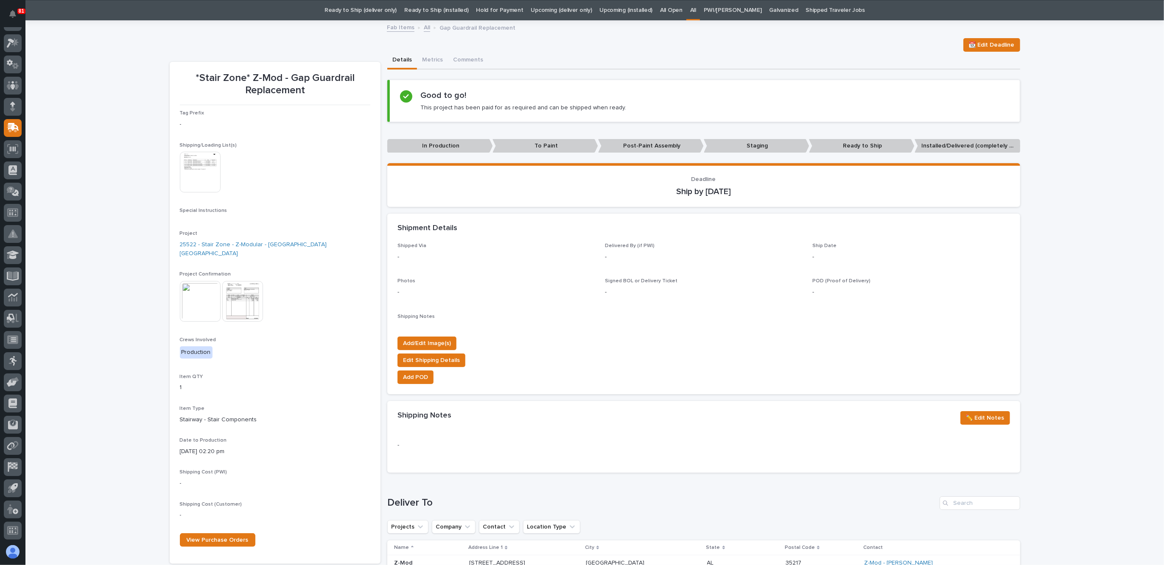
click at [194, 297] on img at bounding box center [200, 301] width 41 height 41
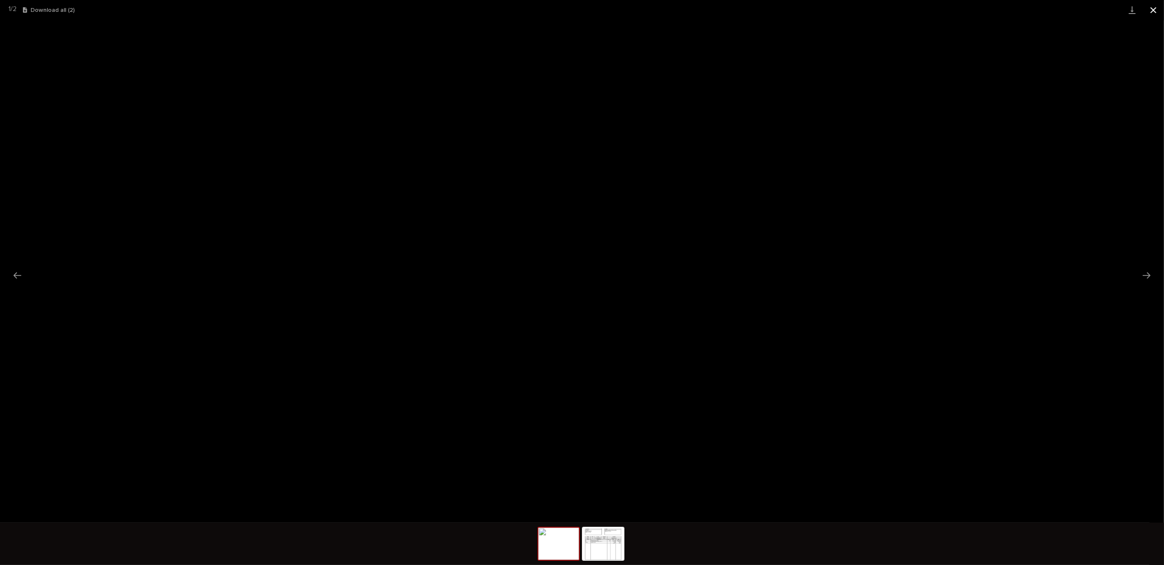
click at [1158, 11] on button "Close gallery" at bounding box center [1152, 10] width 21 height 20
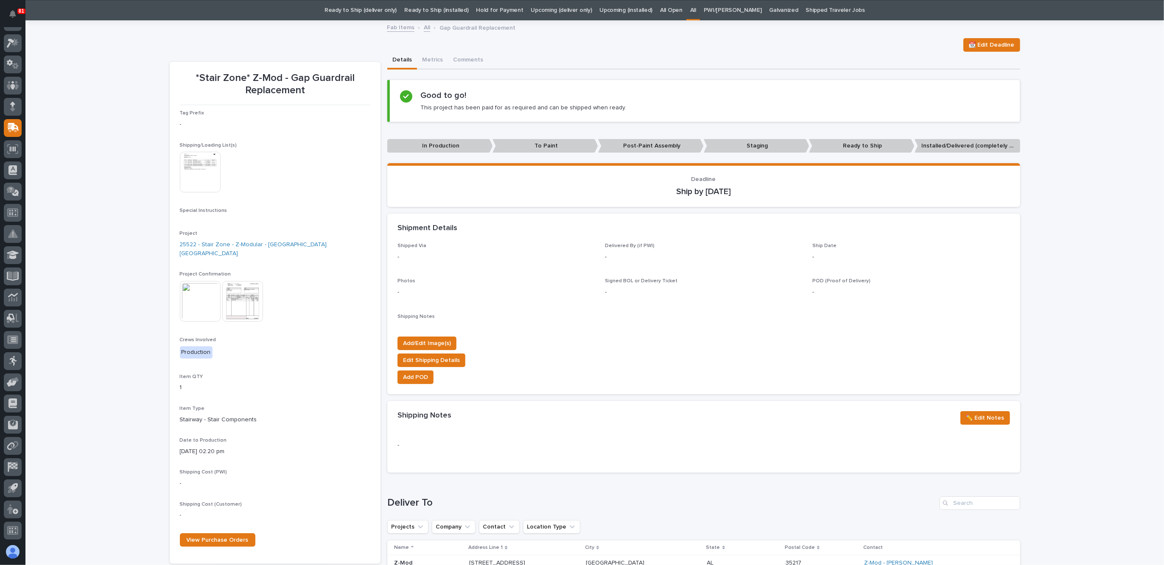
click at [245, 285] on img at bounding box center [242, 301] width 41 height 41
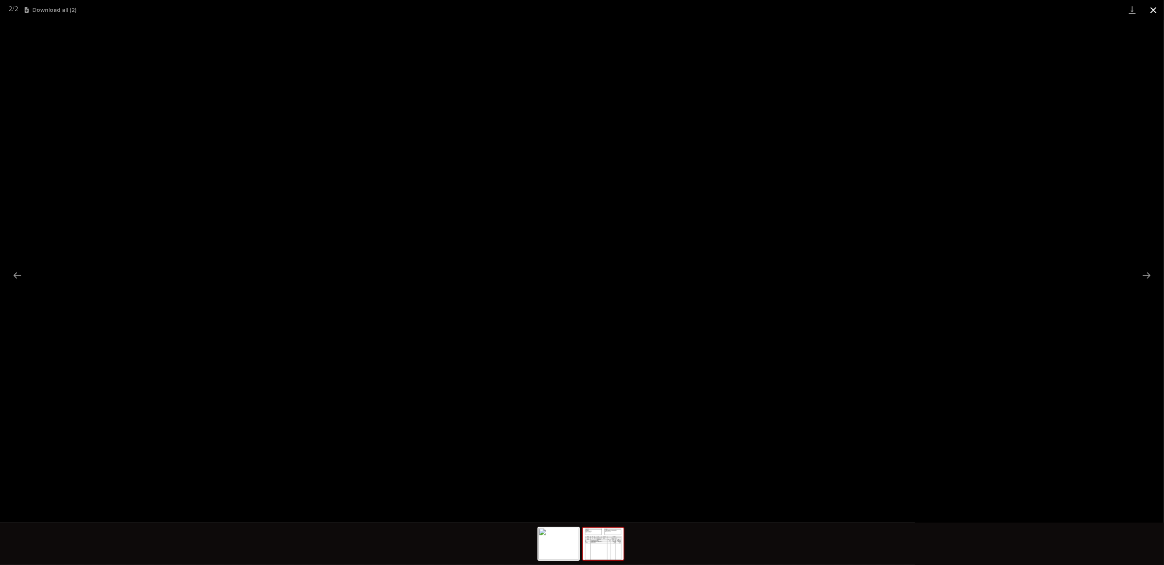
click at [1151, 9] on button "Close gallery" at bounding box center [1152, 10] width 21 height 20
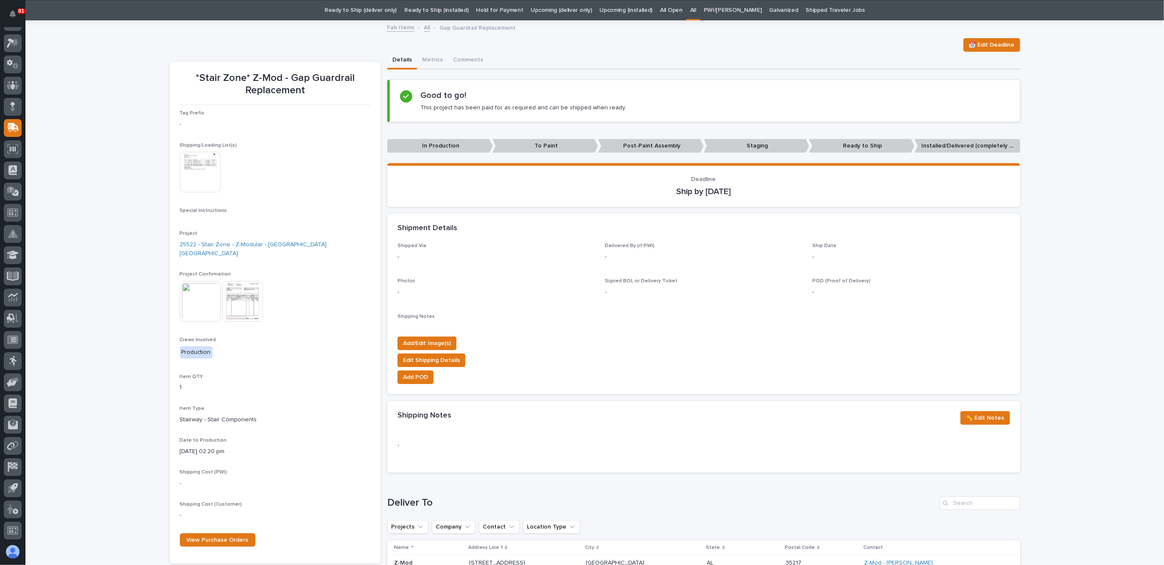
click at [202, 295] on img at bounding box center [200, 301] width 41 height 41
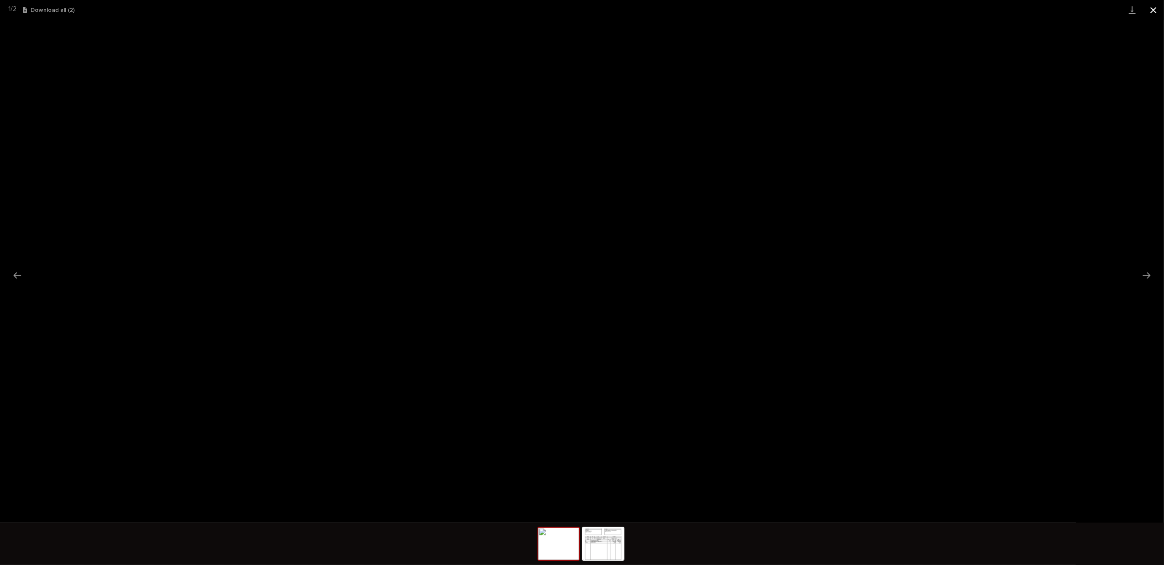
click at [1145, 11] on button "Close gallery" at bounding box center [1152, 10] width 21 height 20
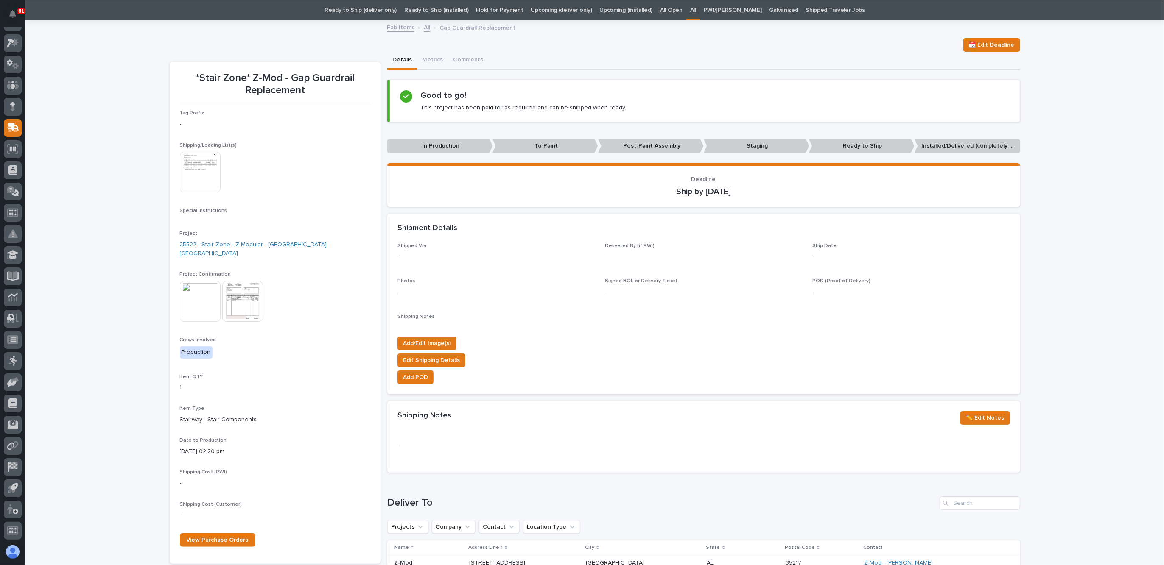
click at [241, 287] on img at bounding box center [242, 301] width 41 height 41
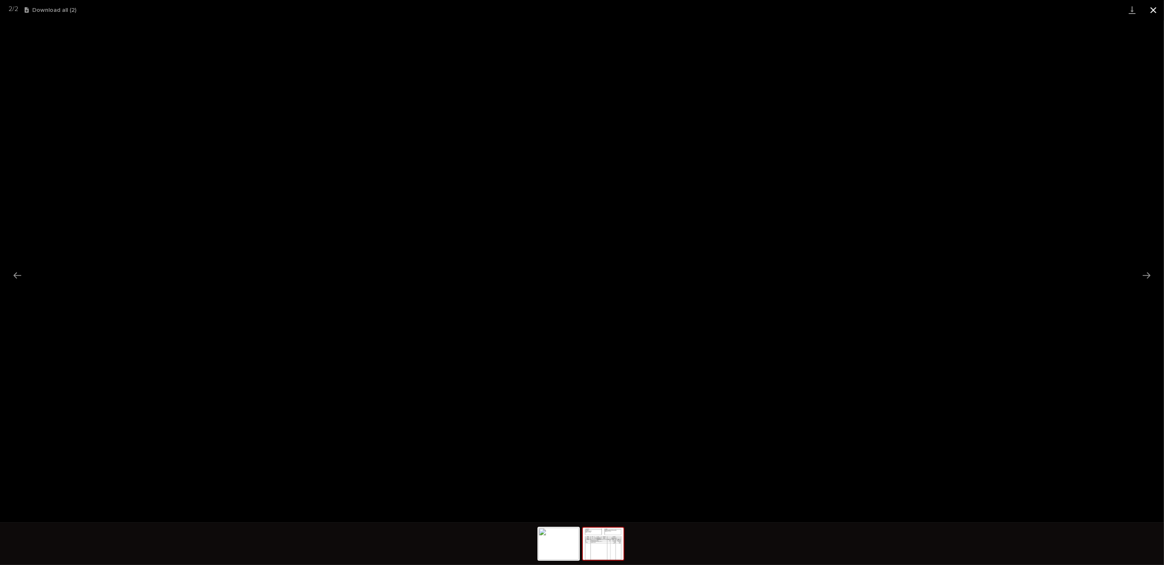
click at [1151, 8] on button "Close gallery" at bounding box center [1152, 10] width 21 height 20
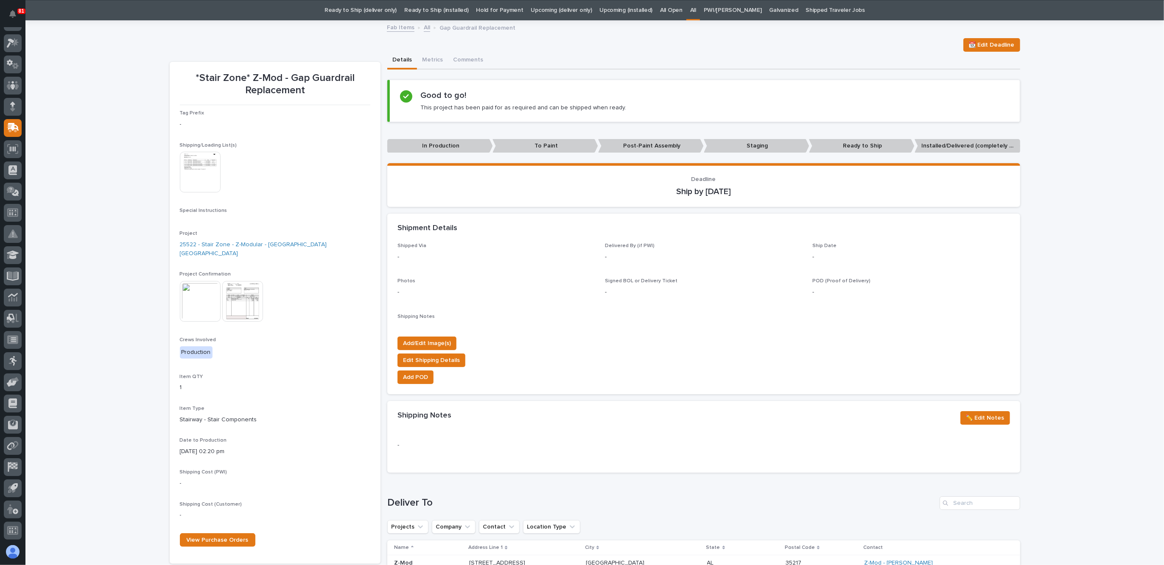
click at [246, 294] on img at bounding box center [242, 301] width 41 height 41
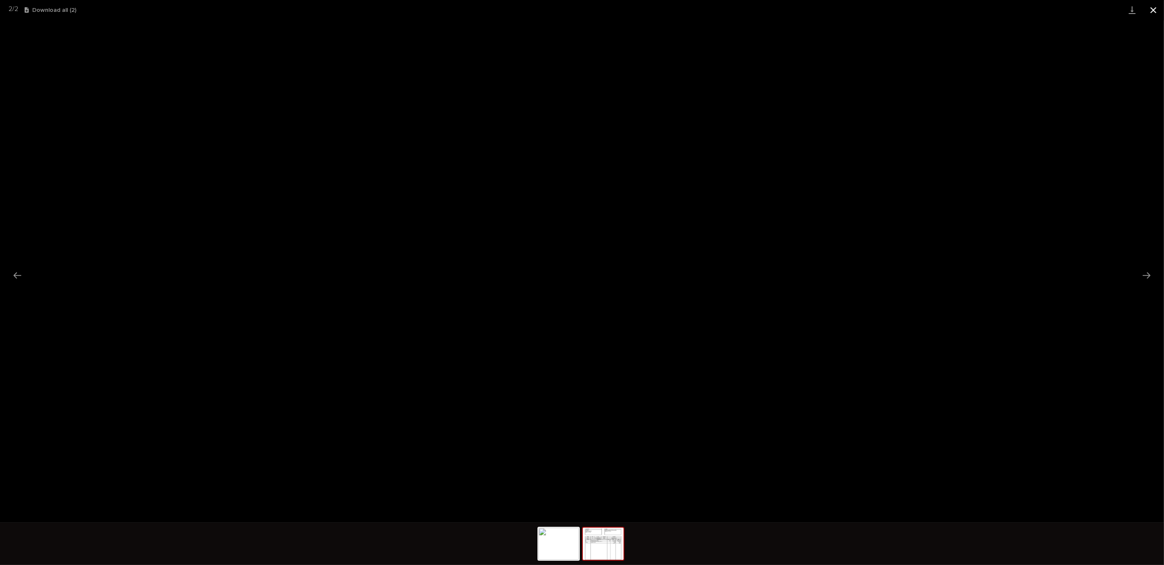
click at [1153, 10] on button "Close gallery" at bounding box center [1152, 10] width 21 height 20
